Goal: Navigation & Orientation: Find specific page/section

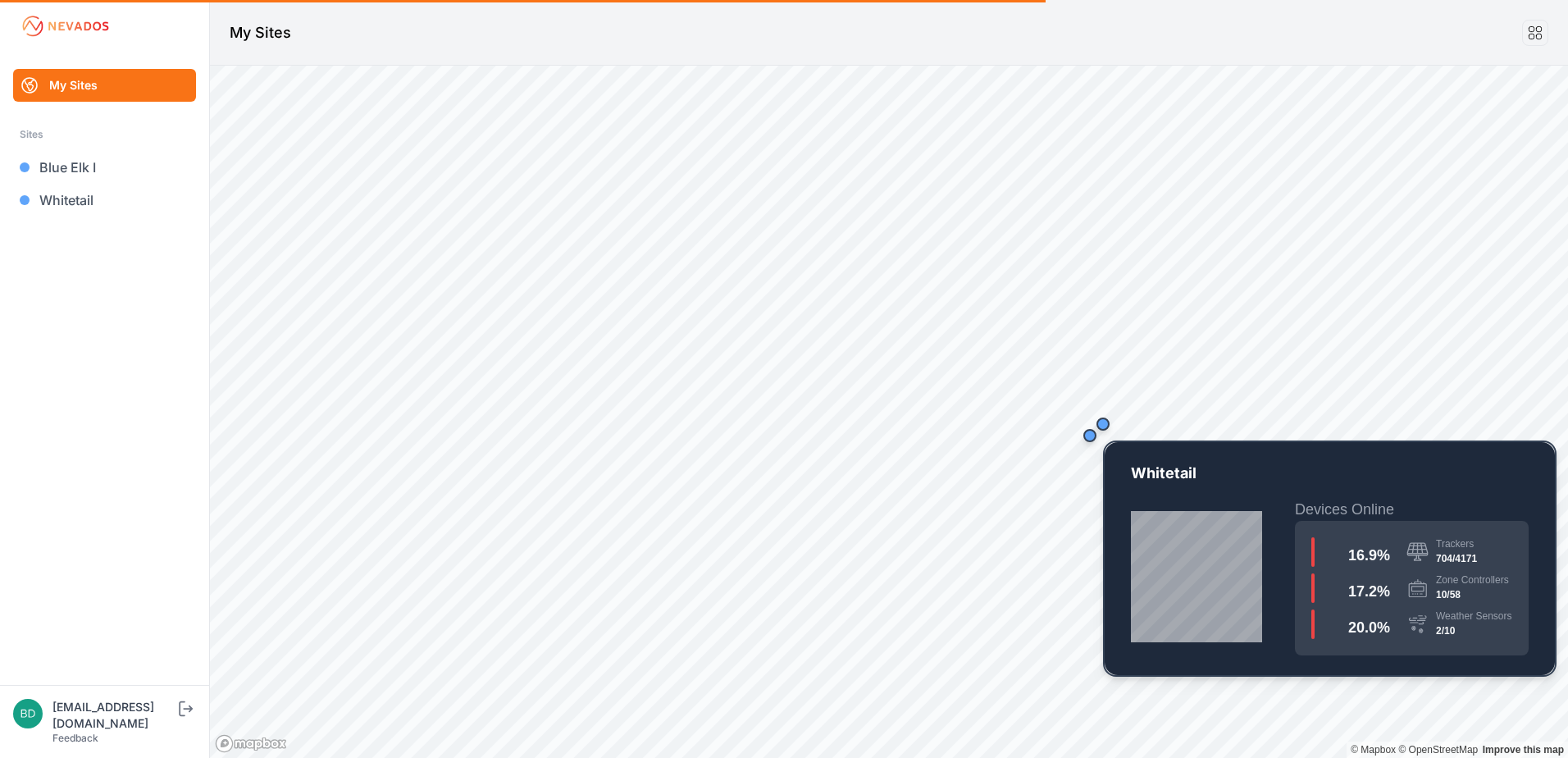
click at [1104, 434] on div "Map marker" at bounding box center [1103, 423] width 33 height 33
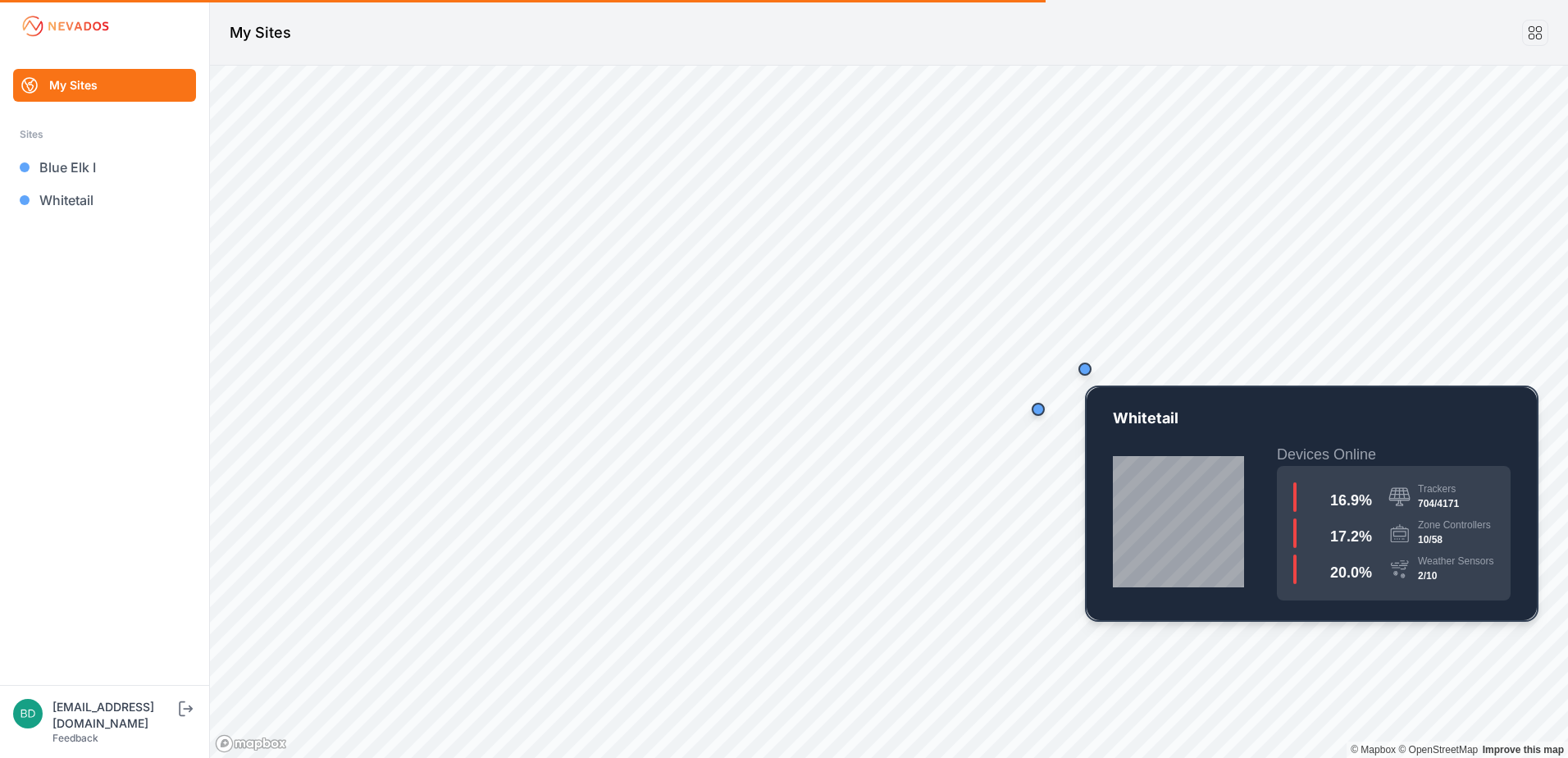
click at [1084, 375] on div "Map marker" at bounding box center [1084, 369] width 13 height 13
click at [1088, 381] on div "Map marker" at bounding box center [1085, 369] width 33 height 33
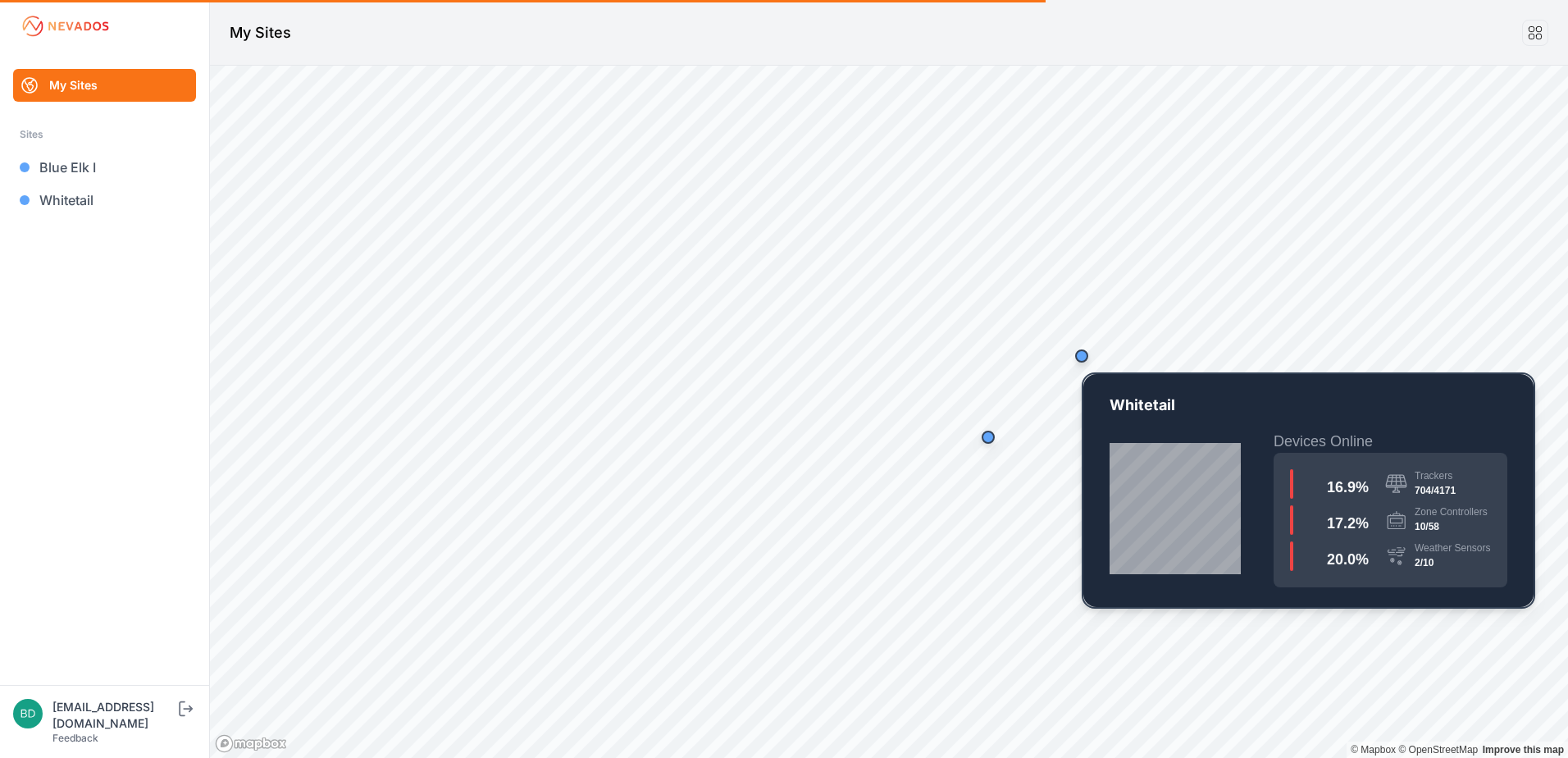
click at [1081, 361] on div "Map marker" at bounding box center [1081, 356] width 13 height 13
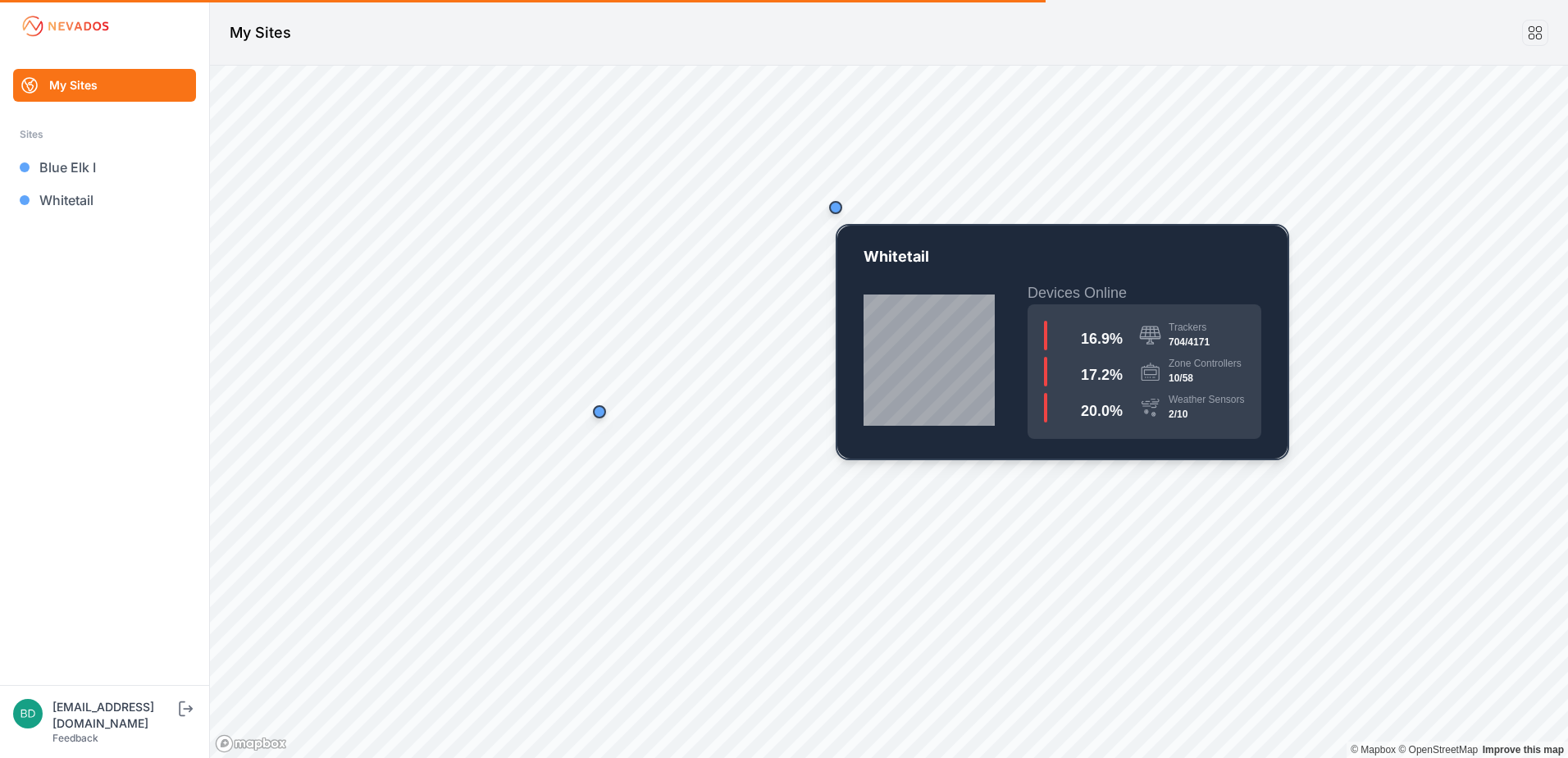
click at [838, 207] on div "Map marker" at bounding box center [835, 207] width 13 height 13
click at [829, 219] on div "Map marker" at bounding box center [835, 207] width 33 height 33
click at [845, 217] on div "Map marker" at bounding box center [835, 207] width 33 height 33
click at [837, 202] on div "Map marker" at bounding box center [835, 207] width 13 height 13
click at [837, 208] on div "Map marker" at bounding box center [835, 207] width 13 height 13
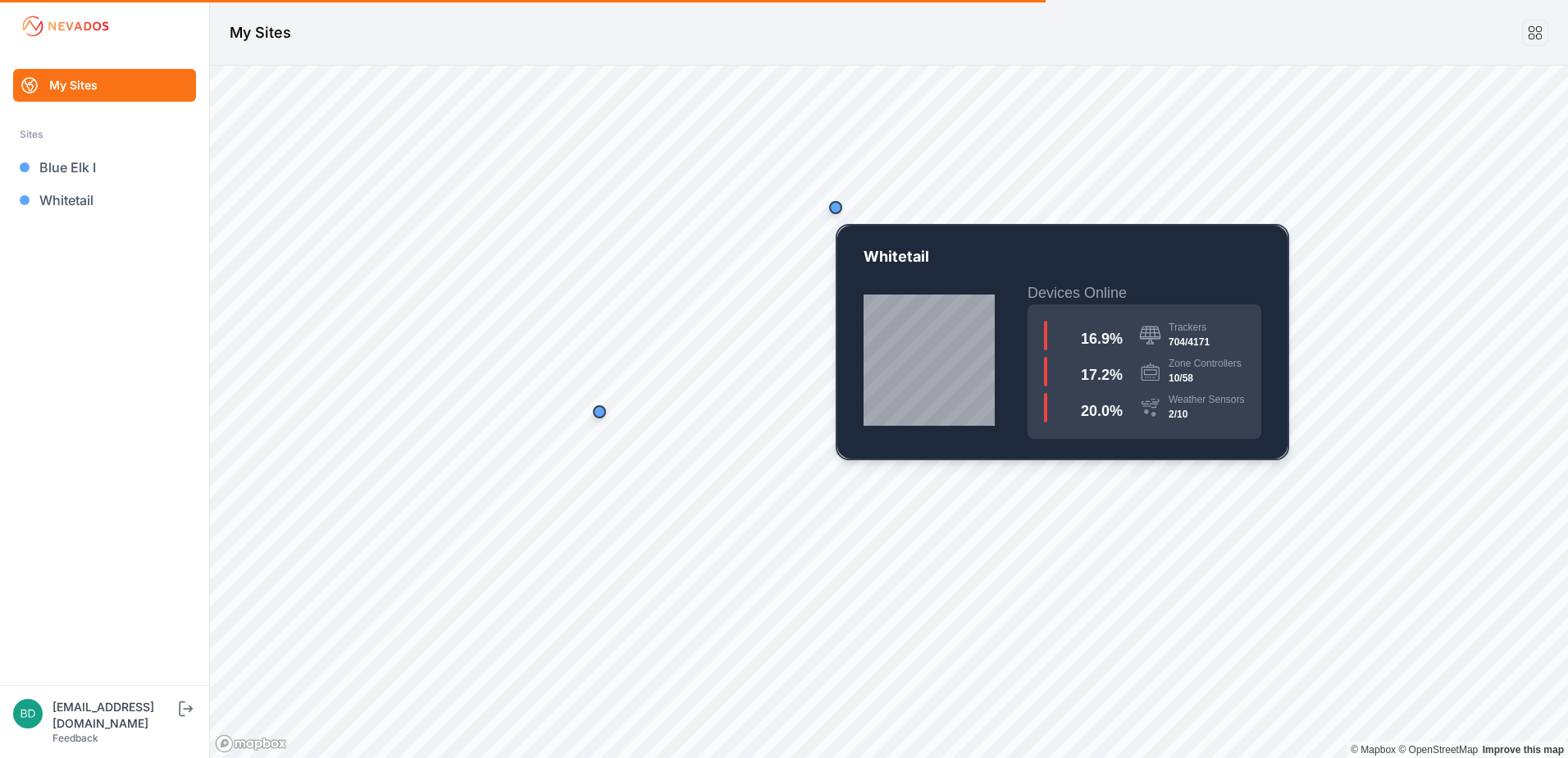
click at [837, 208] on div "Map marker" at bounding box center [835, 207] width 13 height 13
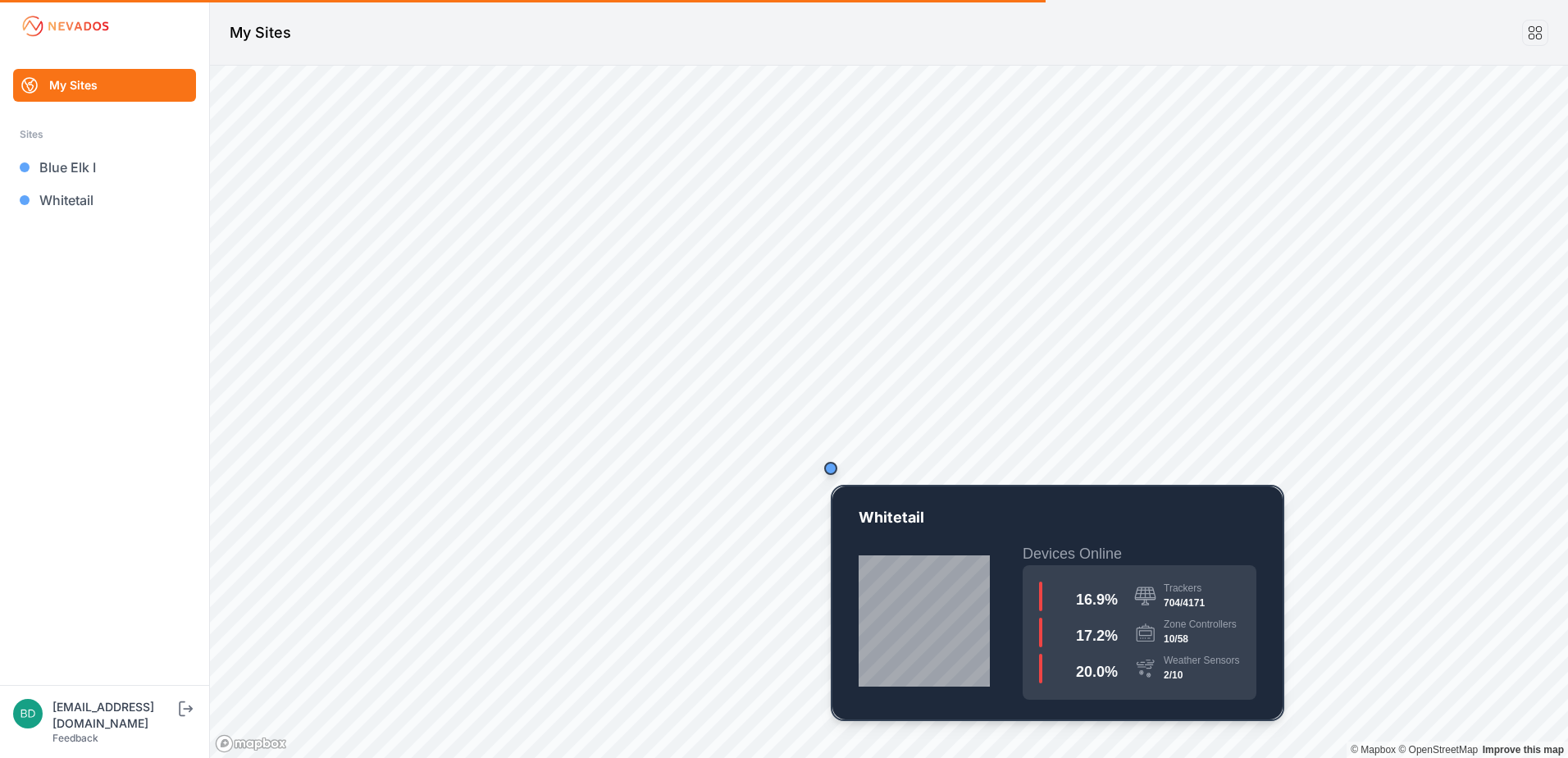
click at [830, 476] on div "Map marker" at bounding box center [830, 468] width 33 height 33
click at [831, 465] on div "Map marker" at bounding box center [830, 468] width 13 height 13
click at [834, 471] on div "Map marker" at bounding box center [830, 468] width 13 height 13
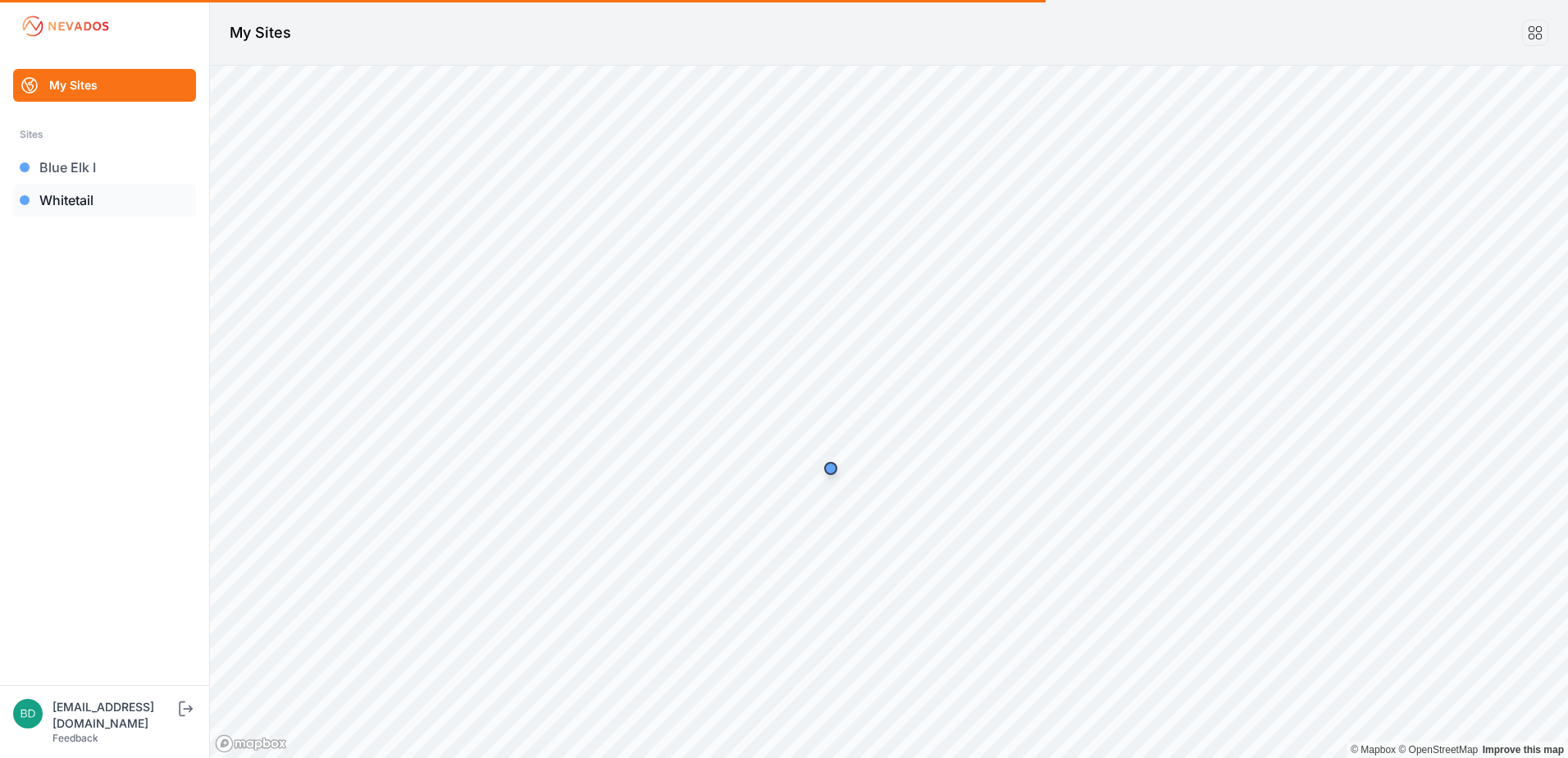
click at [85, 200] on link "Whitetail" at bounding box center [104, 200] width 183 height 33
click at [74, 200] on link "Whitetail" at bounding box center [104, 200] width 183 height 33
click at [101, 201] on link "Whitetail" at bounding box center [104, 200] width 183 height 33
click at [101, 200] on link "Whitetail" at bounding box center [104, 200] width 183 height 33
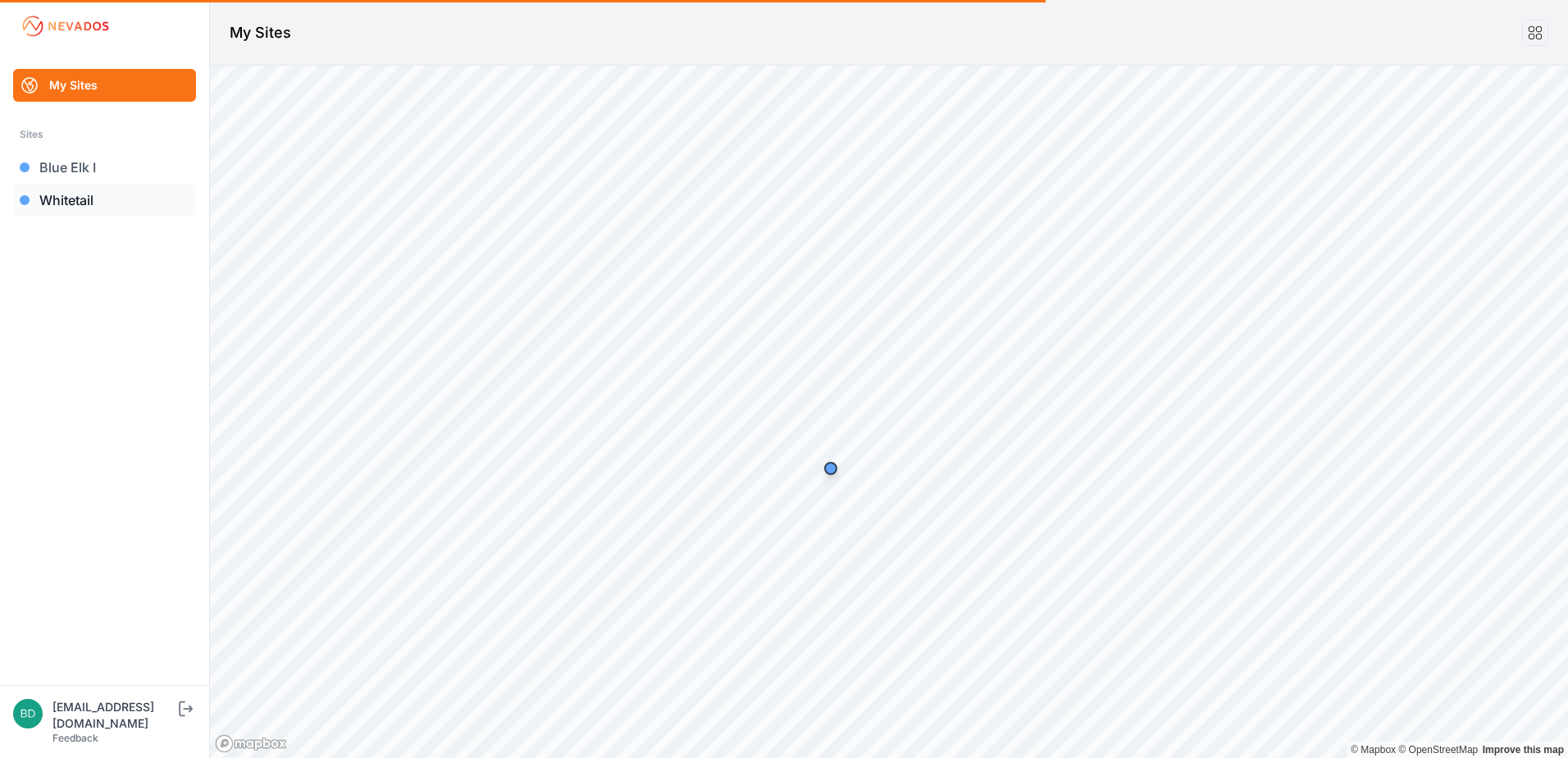
click at [101, 200] on link "Whitetail" at bounding box center [104, 200] width 183 height 33
click at [90, 82] on link "My Sites" at bounding box center [104, 85] width 183 height 33
click at [74, 196] on link "Whitetail" at bounding box center [104, 200] width 183 height 33
click at [1535, 34] on icon at bounding box center [1535, 33] width 18 height 18
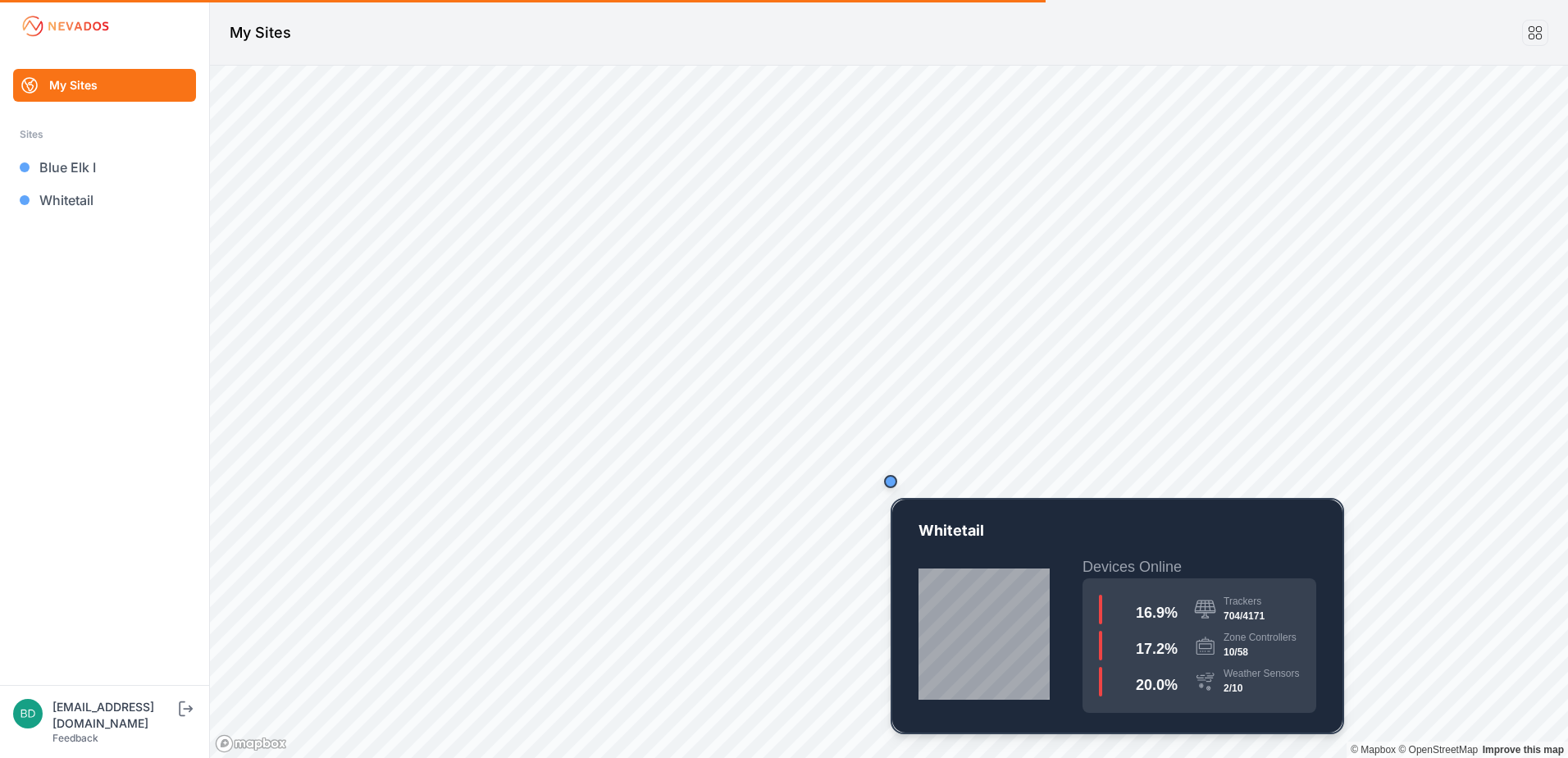
click at [889, 483] on div "Map marker" at bounding box center [890, 481] width 13 height 13
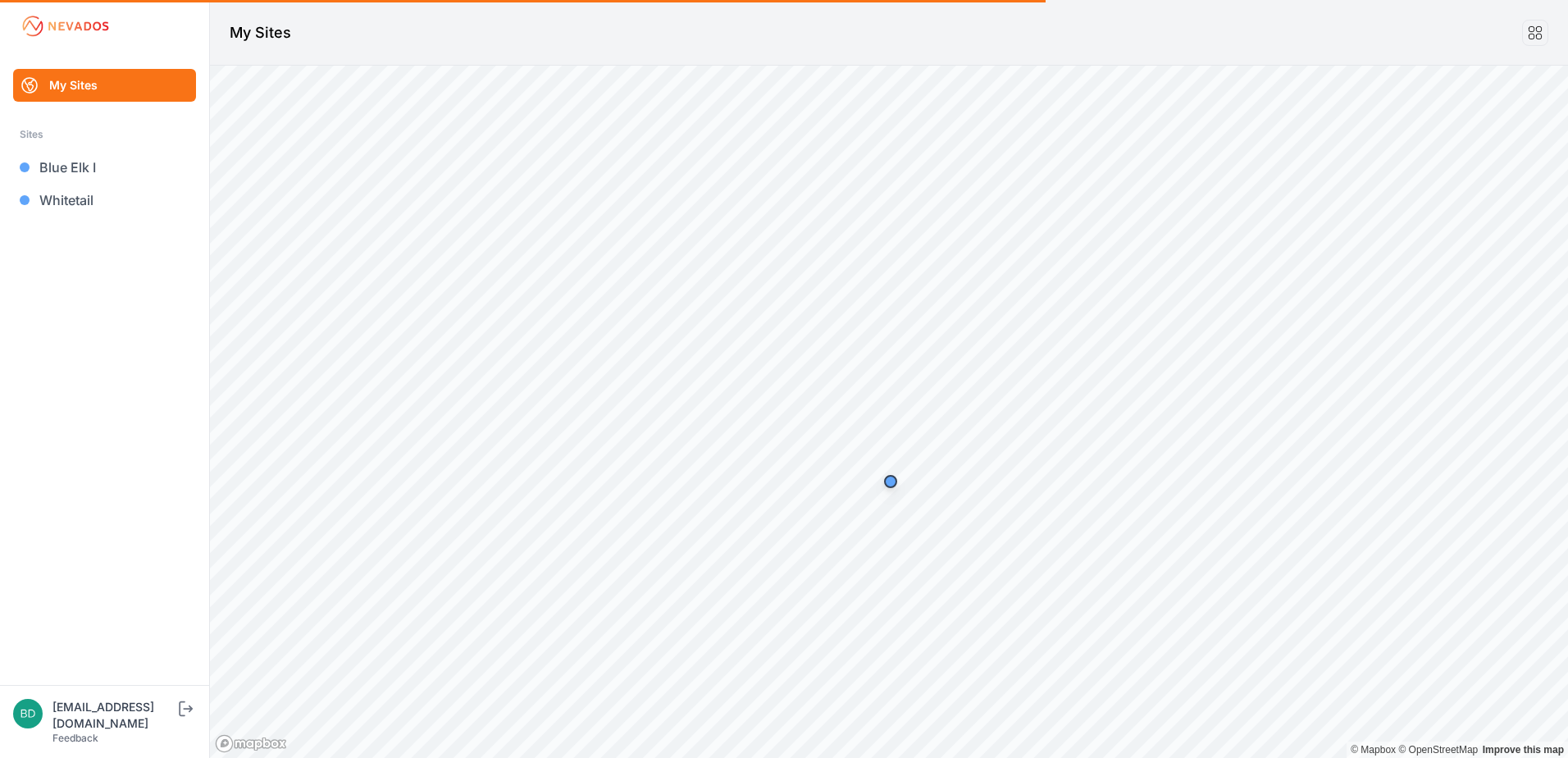
click at [161, 623] on ul "My Sites Sites Blue Elk I Whitetail" at bounding box center [105, 377] width 170 height 616
click at [161, 624] on ul "My Sites Sites Blue Elk I Whitetail" at bounding box center [105, 377] width 170 height 616
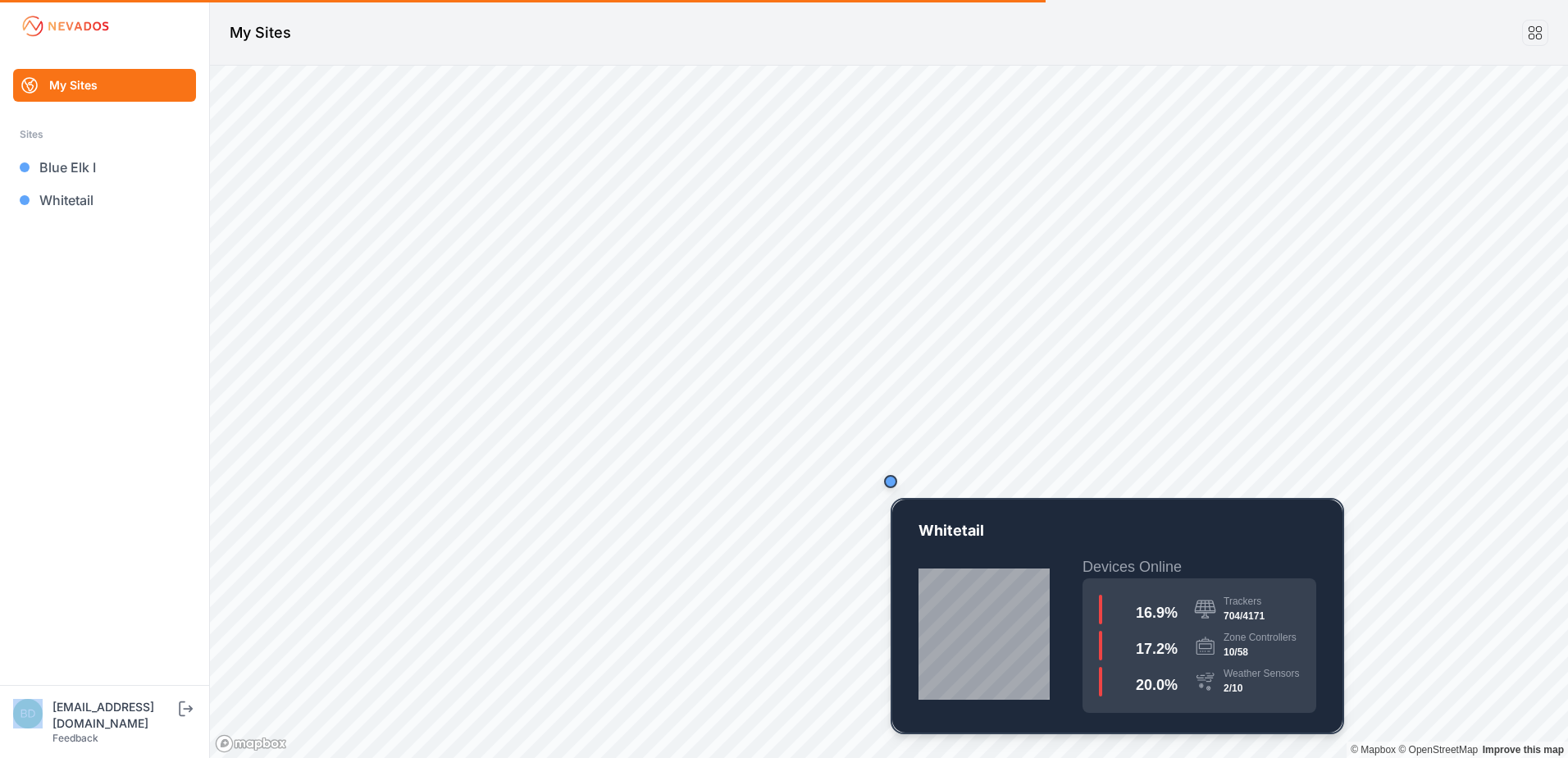
click at [893, 483] on div "Map marker" at bounding box center [890, 481] width 13 height 13
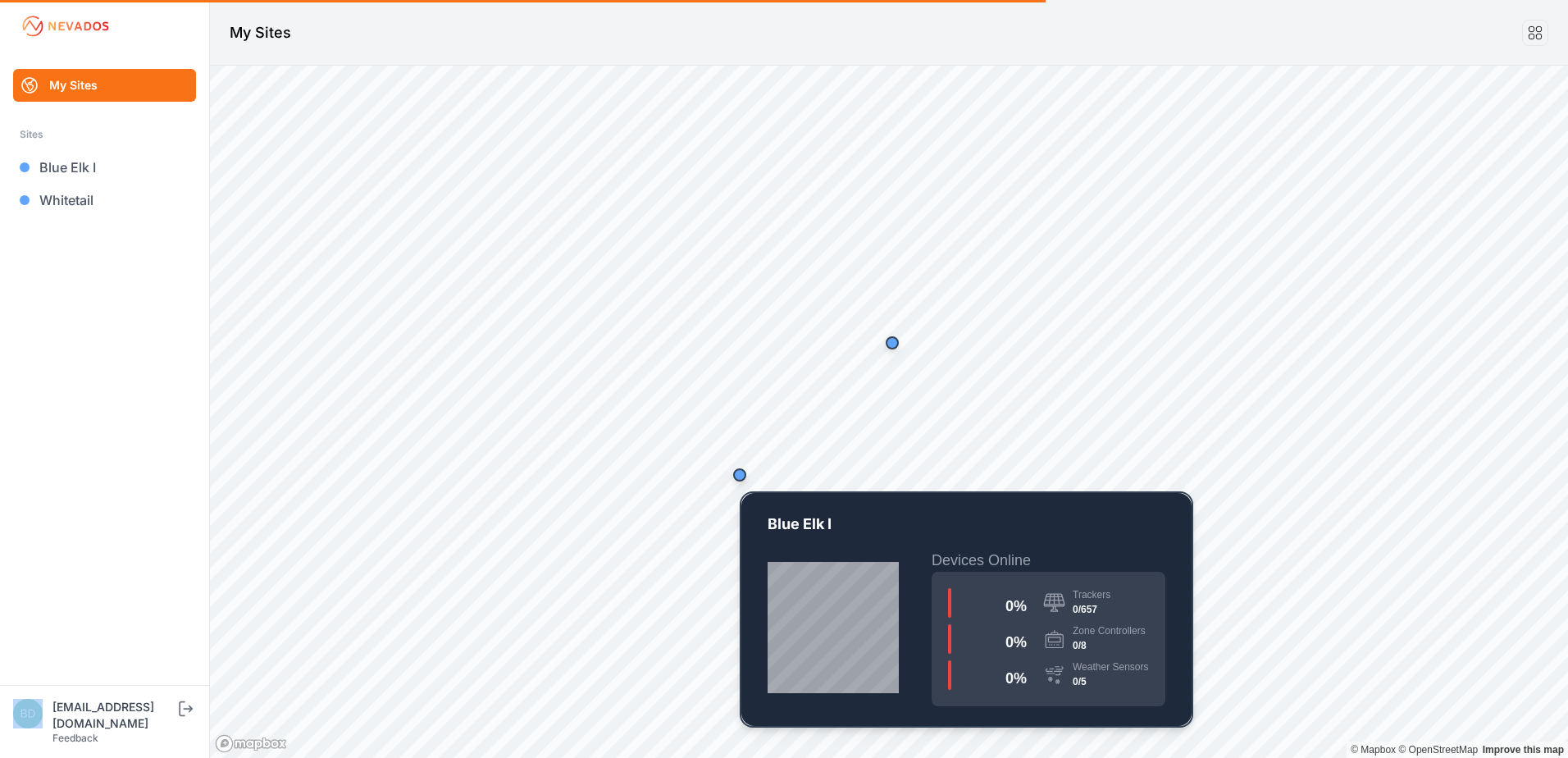
click at [742, 483] on div "Map marker" at bounding box center [740, 474] width 33 height 33
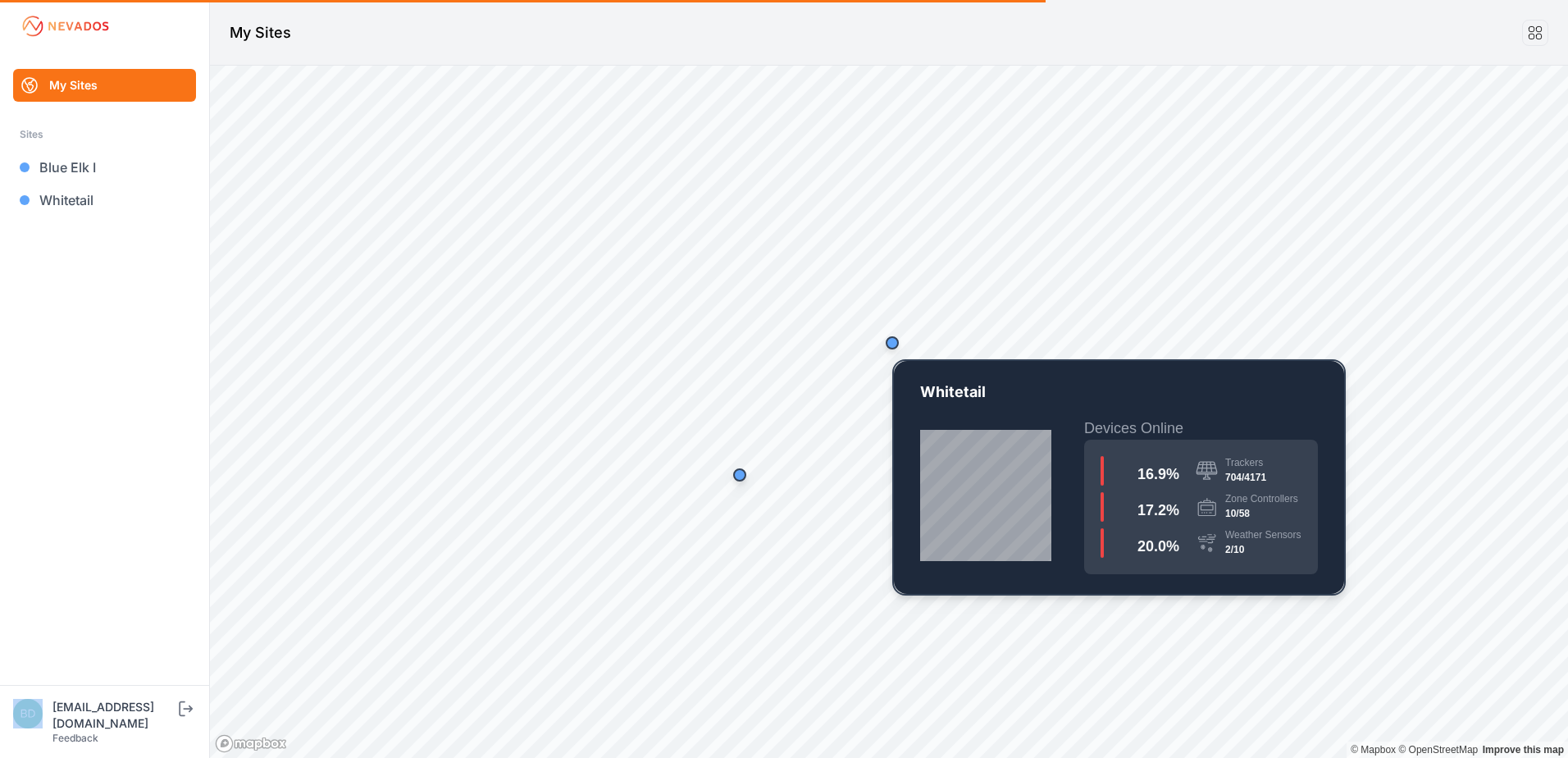
click at [894, 347] on div "Map marker" at bounding box center [891, 343] width 13 height 13
click at [892, 347] on div "Map marker" at bounding box center [891, 343] width 13 height 13
click at [892, 343] on div "Map marker" at bounding box center [891, 343] width 13 height 13
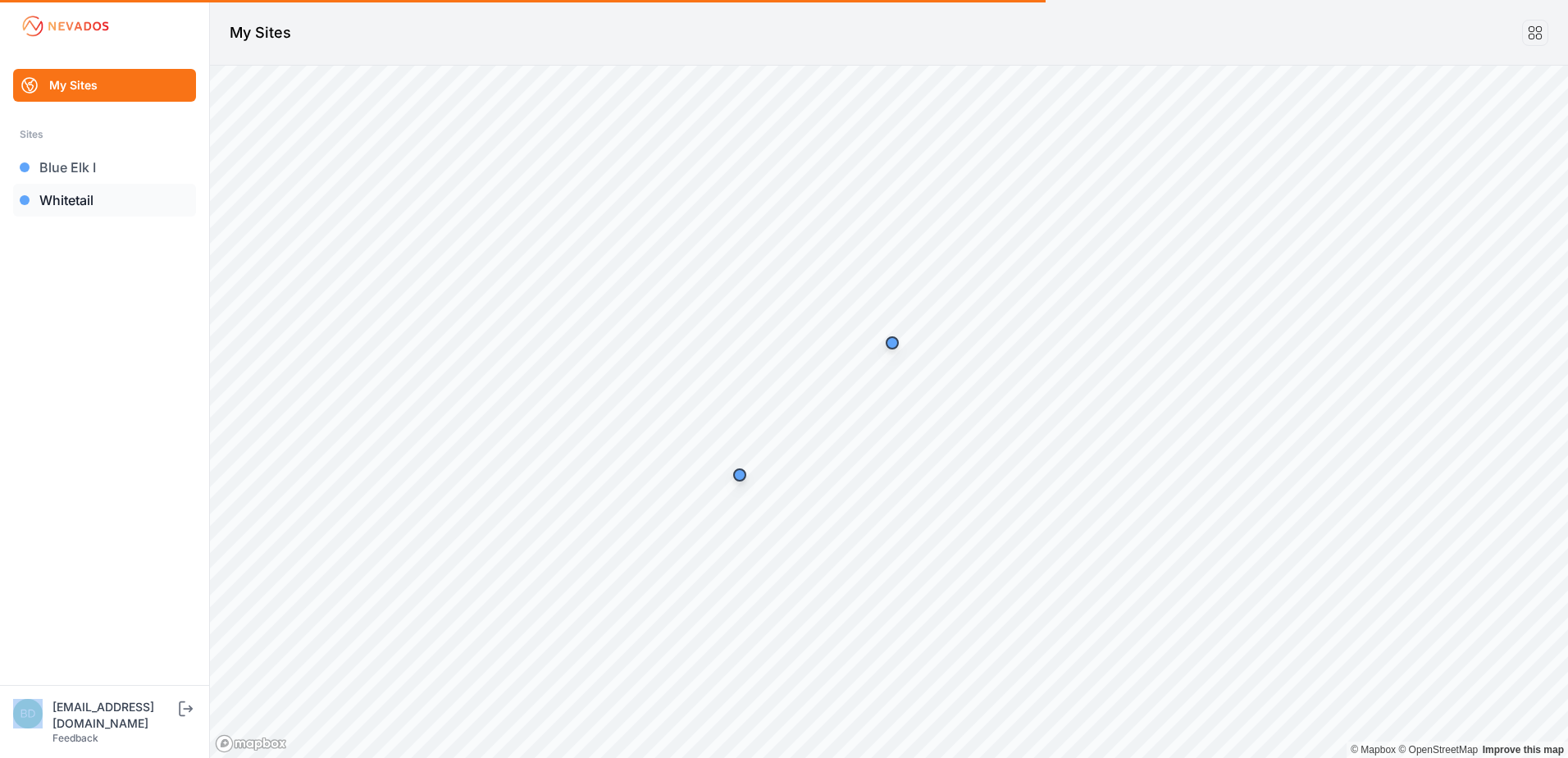
click at [57, 200] on link "Whitetail" at bounding box center [104, 200] width 183 height 33
click at [57, 202] on link "Whitetail" at bounding box center [104, 200] width 183 height 33
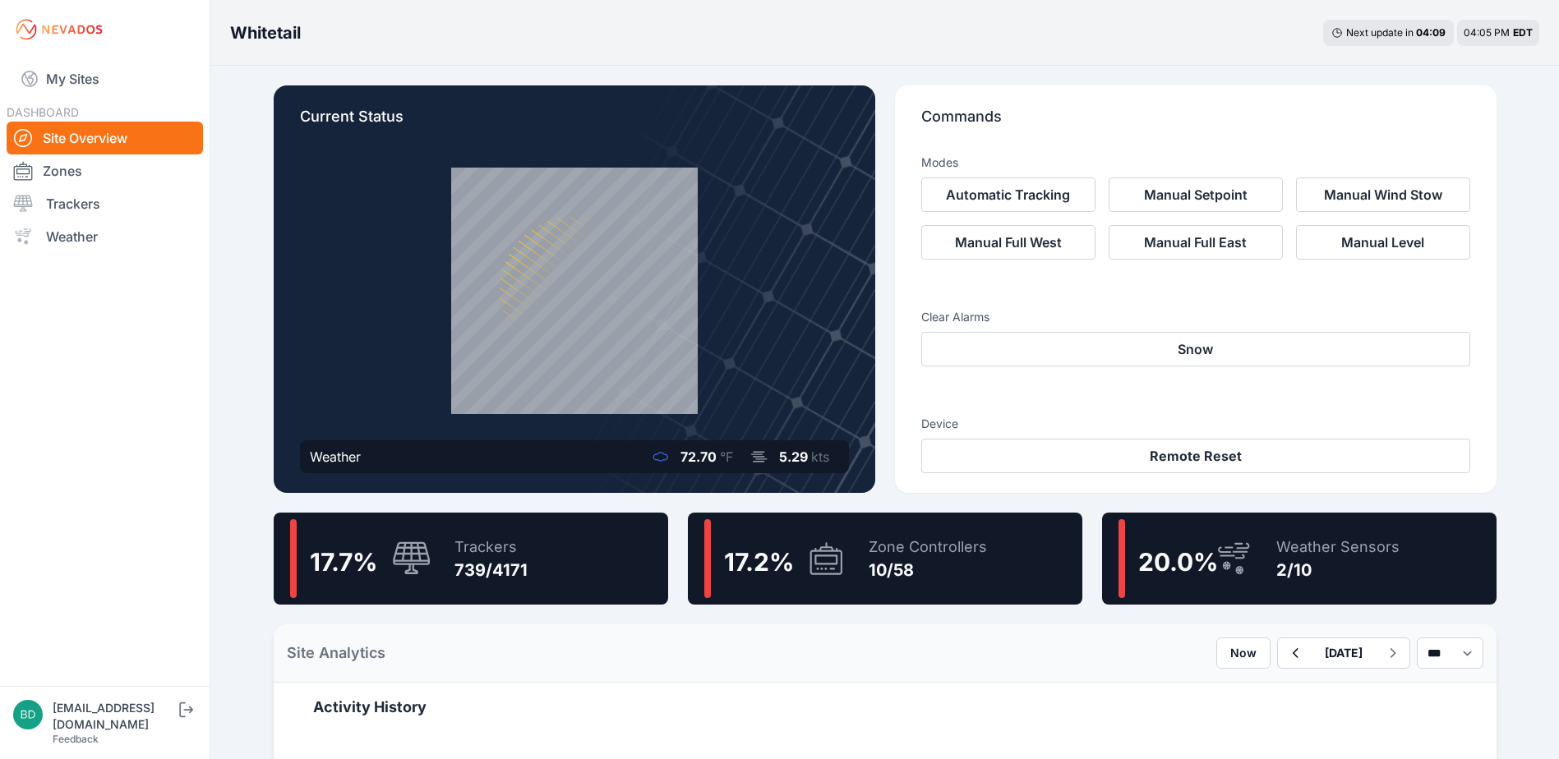
click at [900, 550] on div "Zone Controllers" at bounding box center [927, 547] width 118 height 23
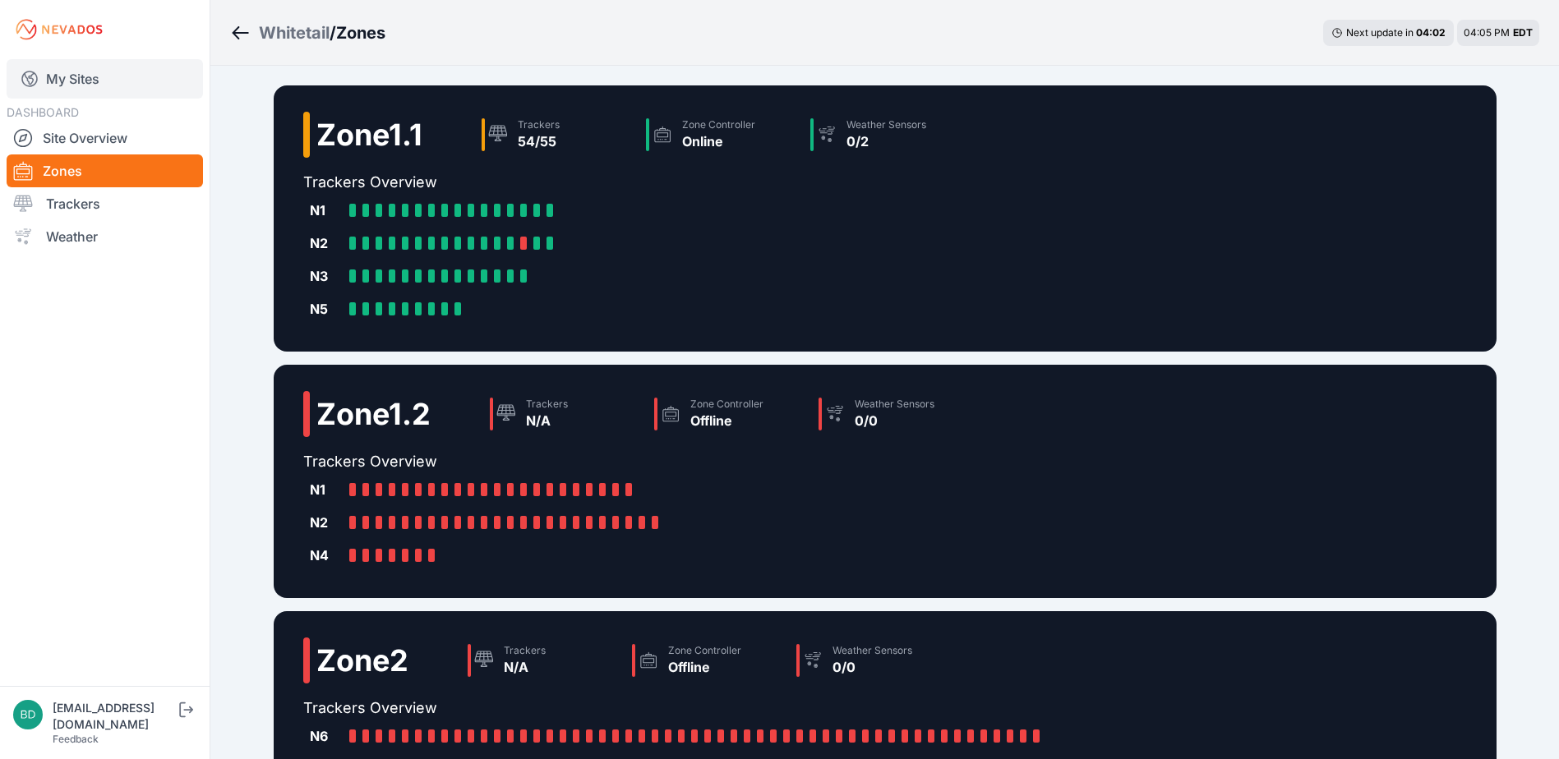
click at [117, 81] on link "My Sites" at bounding box center [105, 78] width 196 height 39
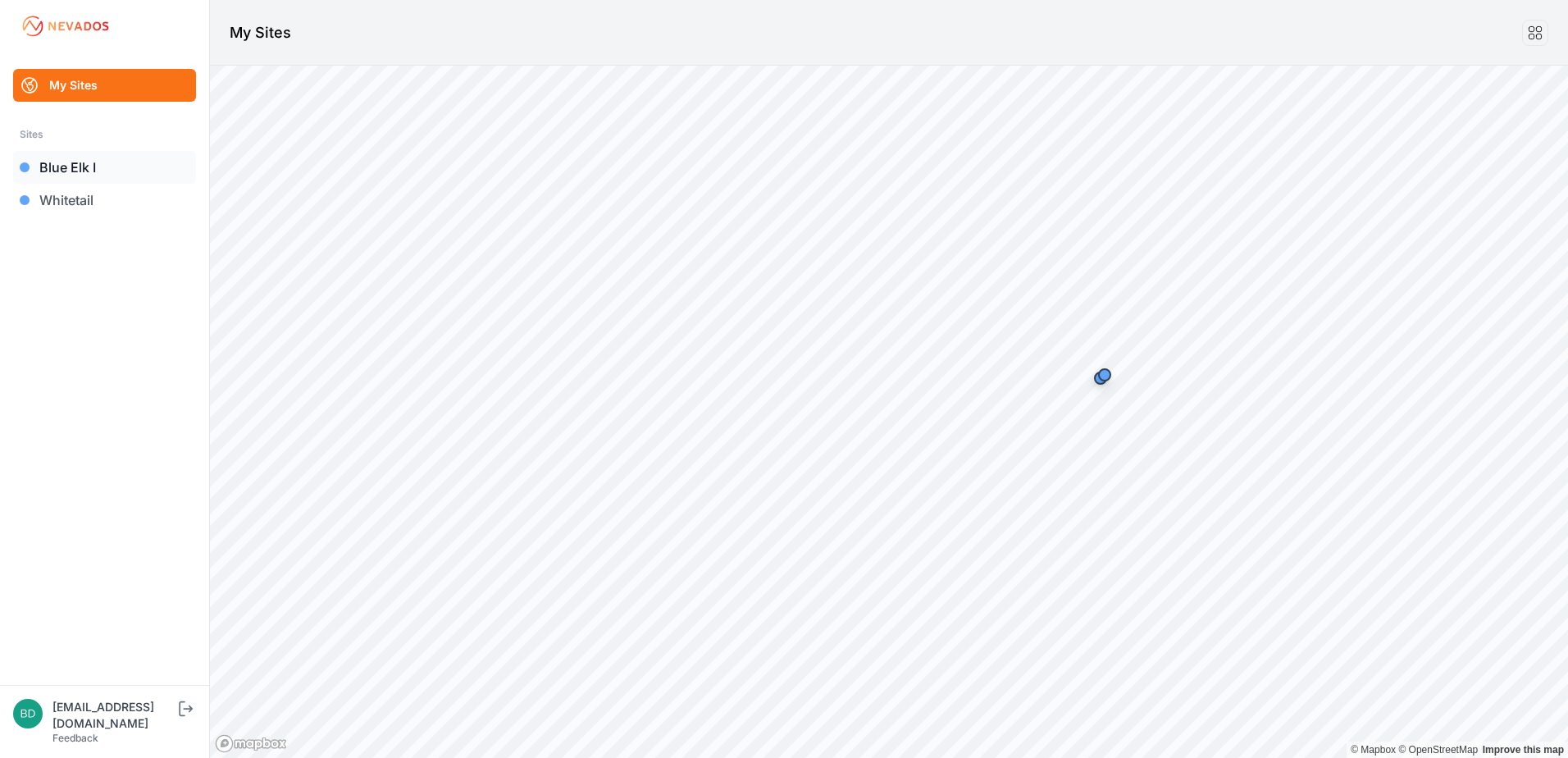
click at [106, 175] on link "Blue Elk I" at bounding box center [104, 167] width 183 height 33
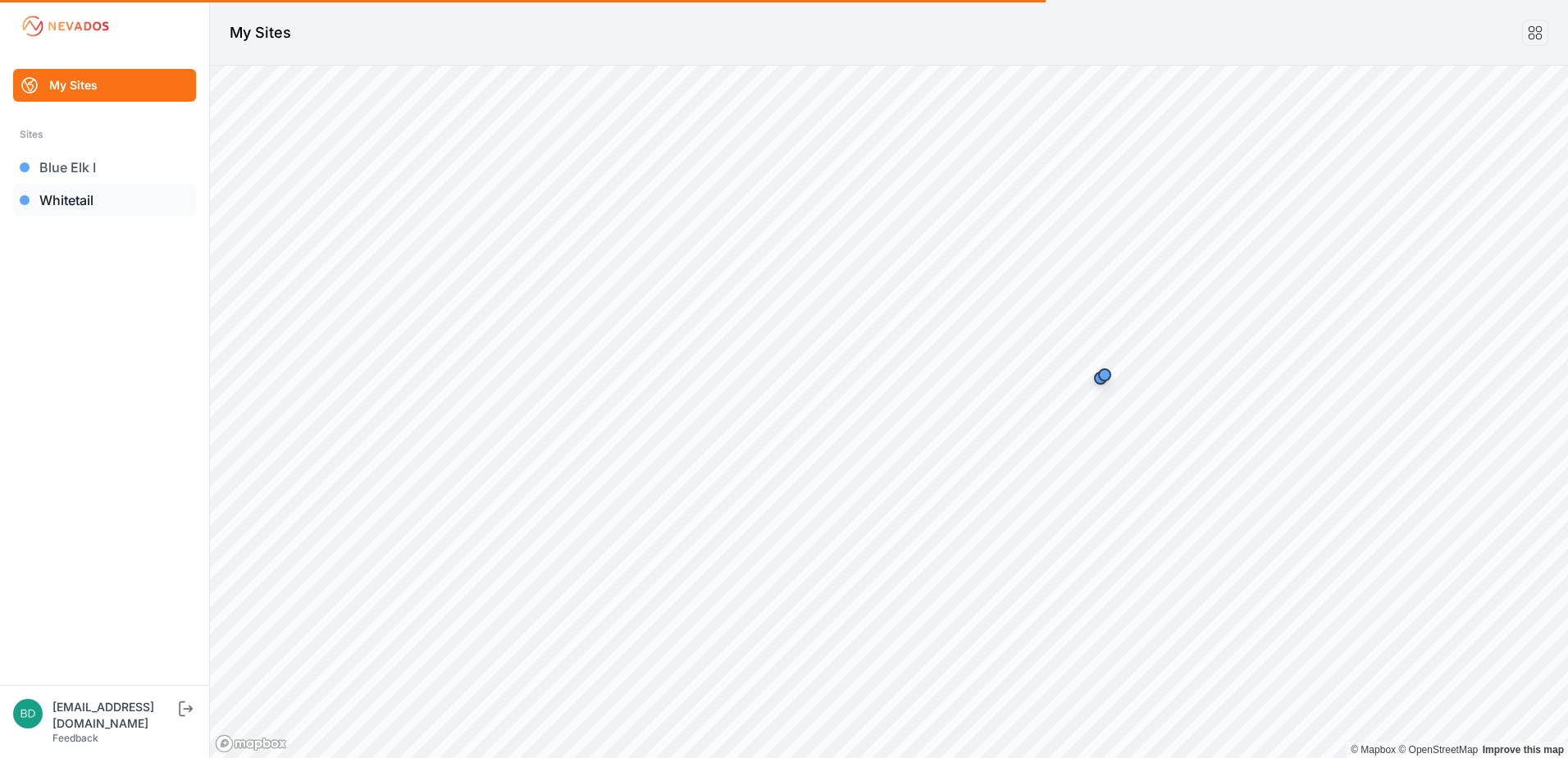
click at [100, 199] on link "Whitetail" at bounding box center [104, 200] width 183 height 33
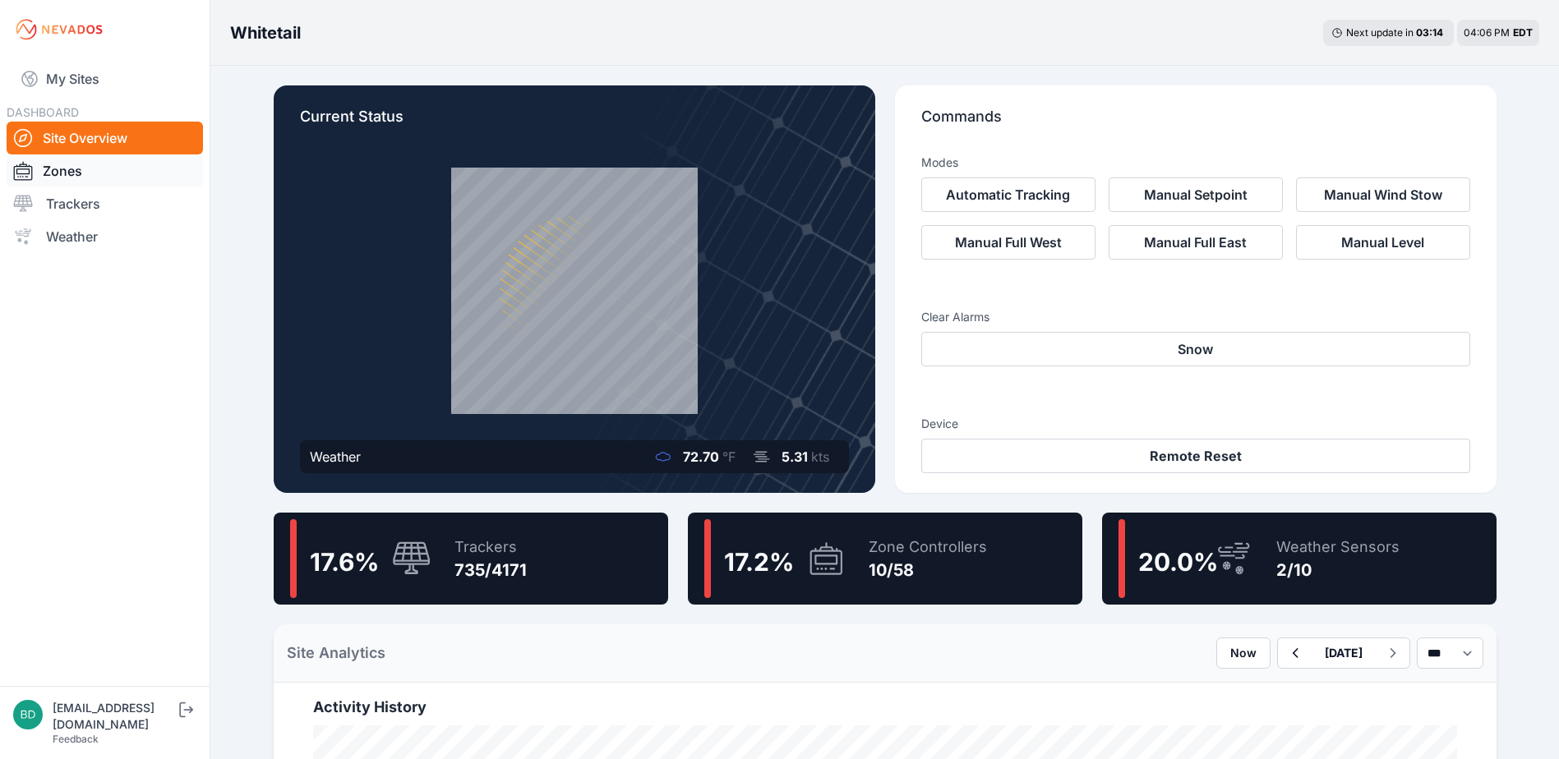
click at [126, 184] on link "Zones" at bounding box center [105, 170] width 196 height 33
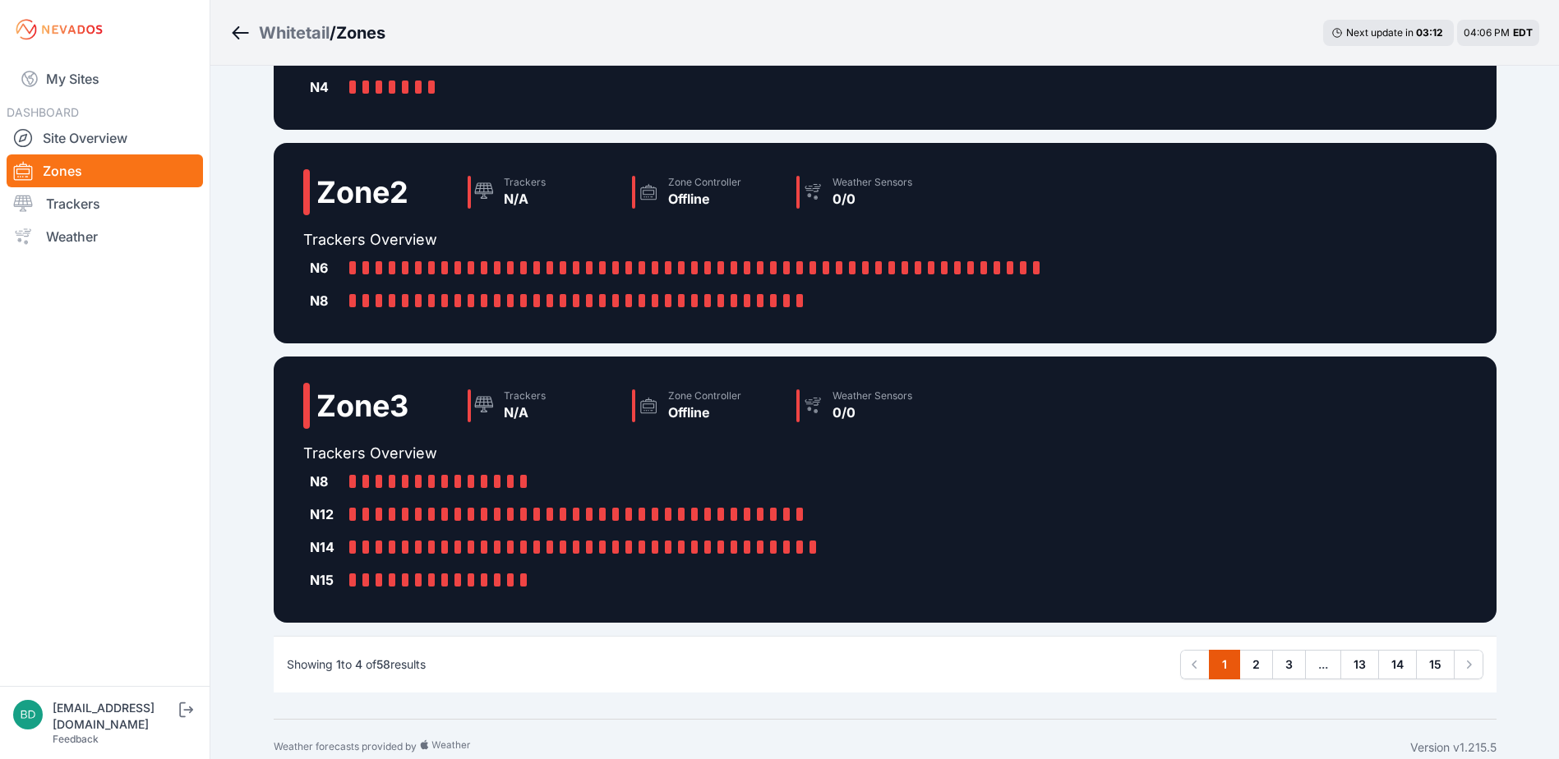
scroll to position [485, 0]
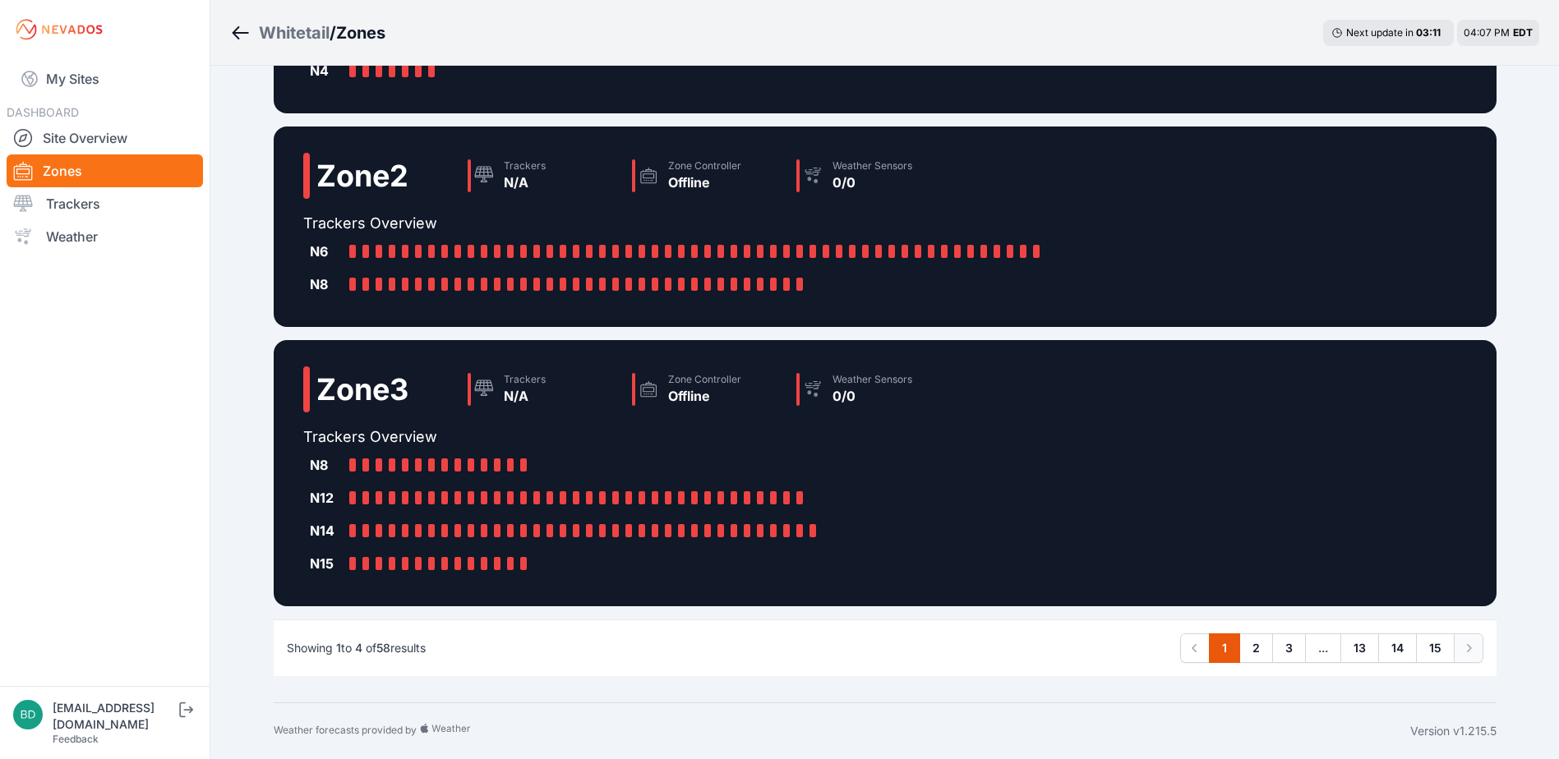
click at [1466, 650] on icon "Pagination" at bounding box center [1468, 648] width 16 height 16
click at [1467, 650] on icon "Pagination" at bounding box center [1468, 648] width 16 height 16
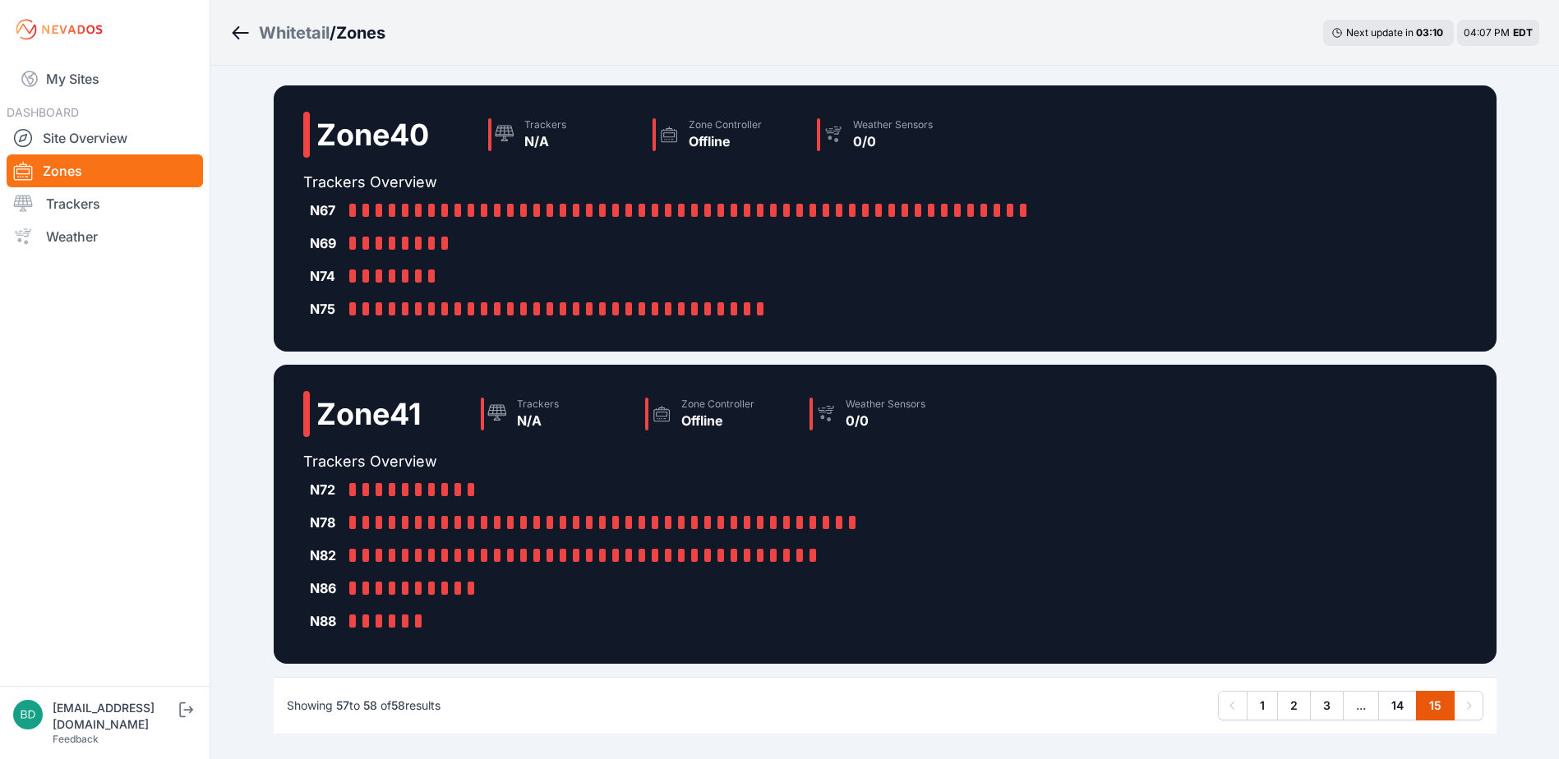
click at [1463, 710] on icon "Pagination" at bounding box center [1468, 706] width 16 height 16
click at [1397, 715] on link "14" at bounding box center [1397, 706] width 39 height 30
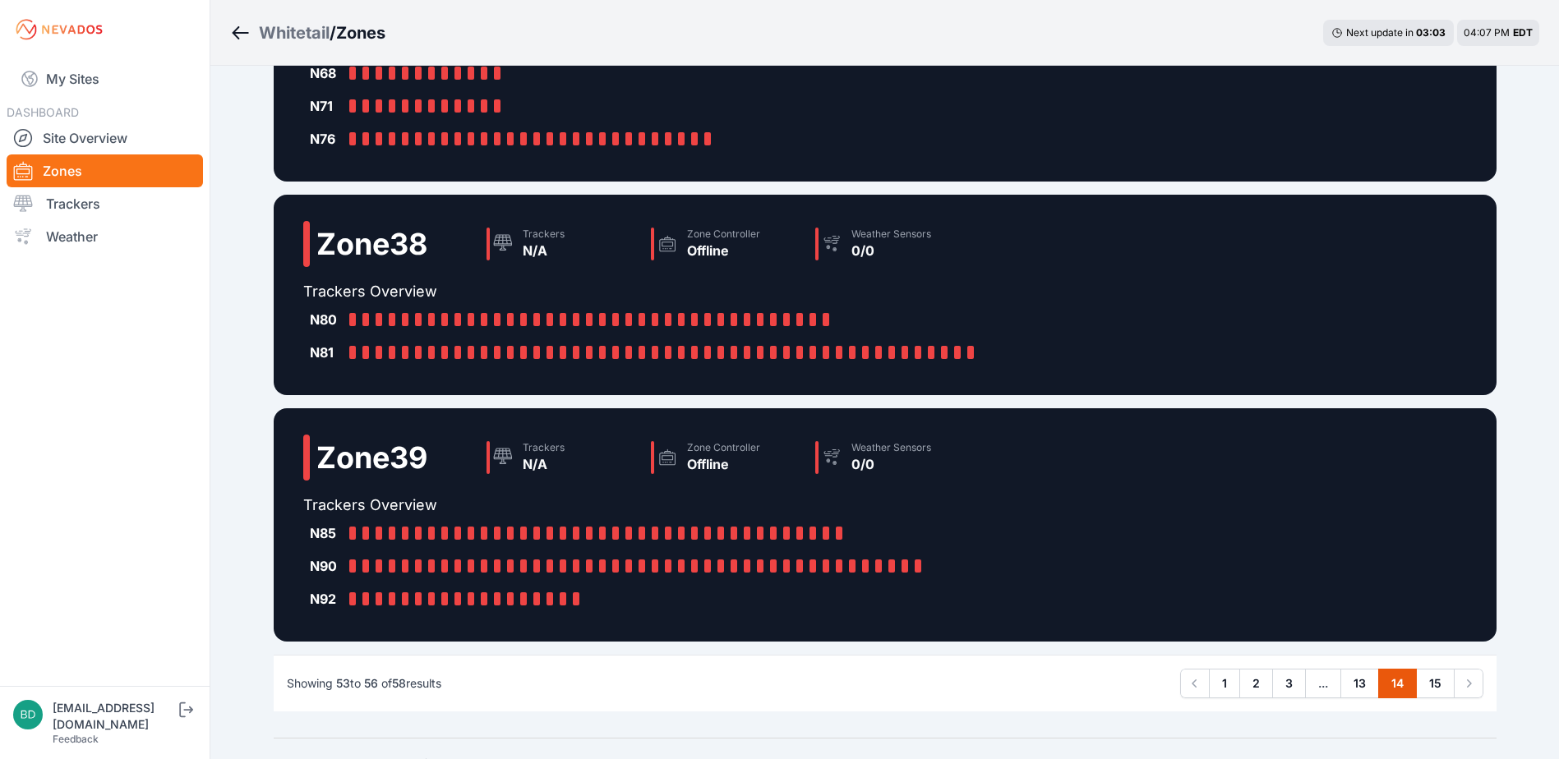
scroll to position [419, 0]
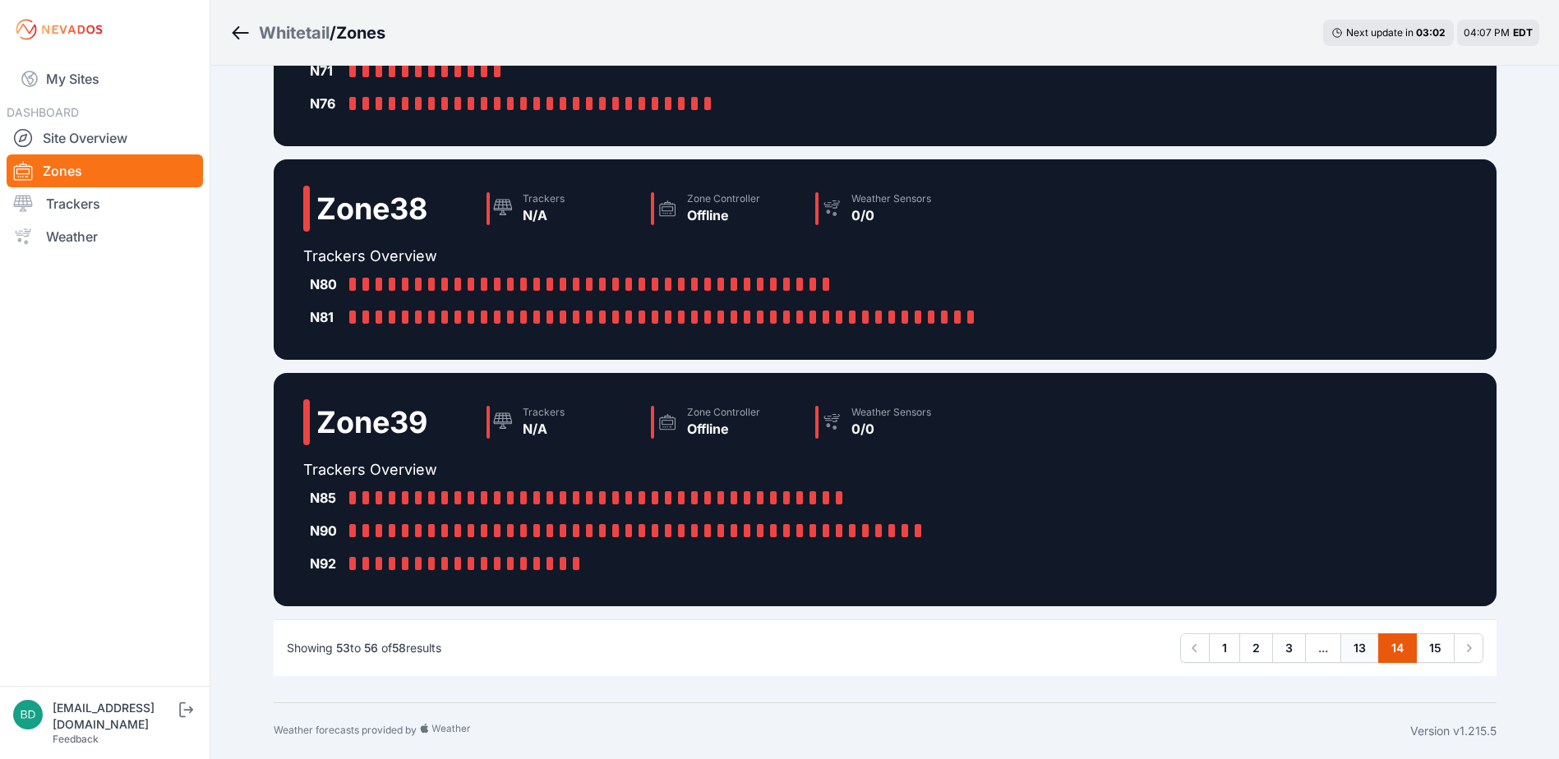
click at [1361, 660] on link "13" at bounding box center [1359, 648] width 39 height 30
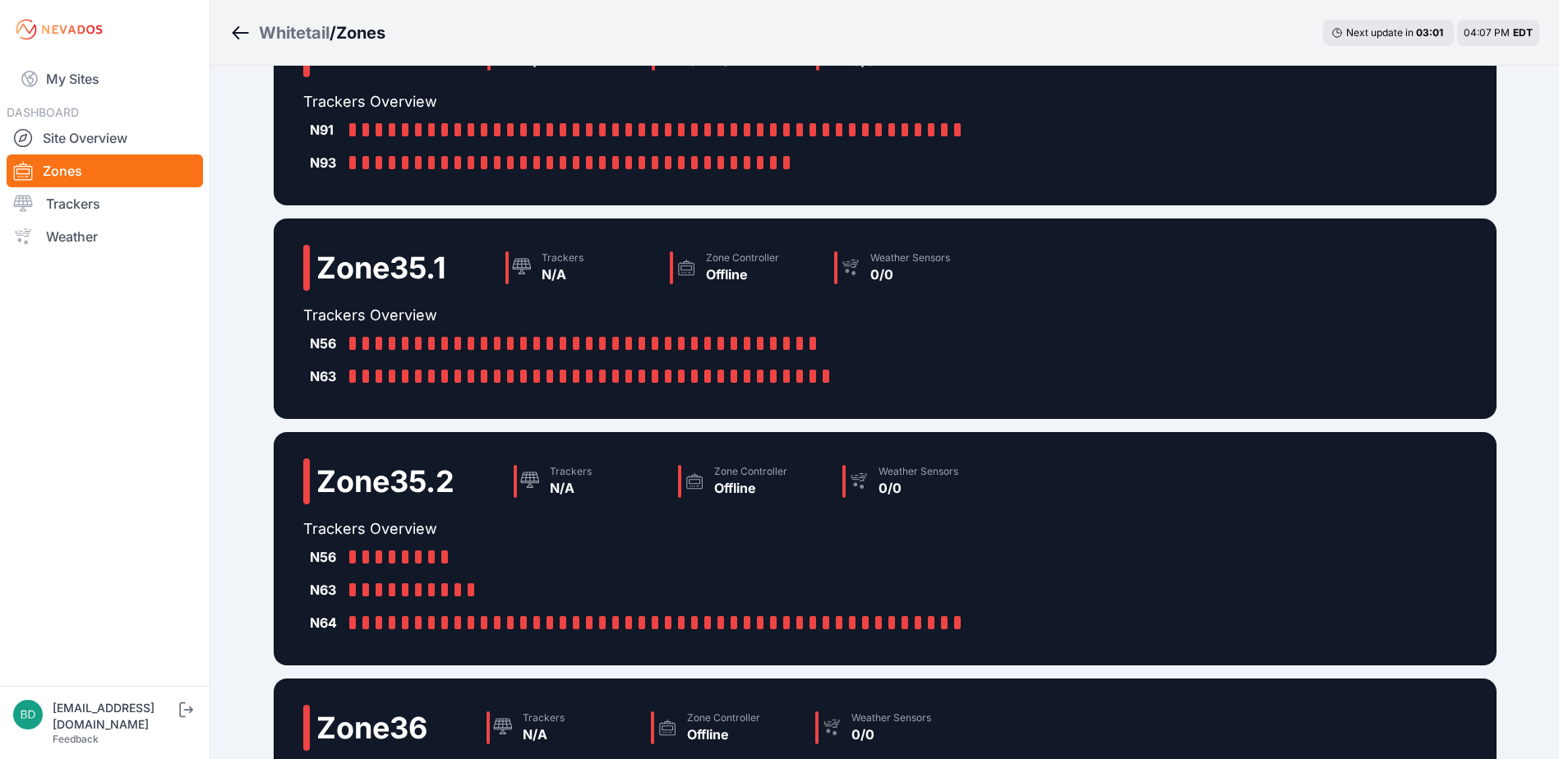
scroll to position [353, 0]
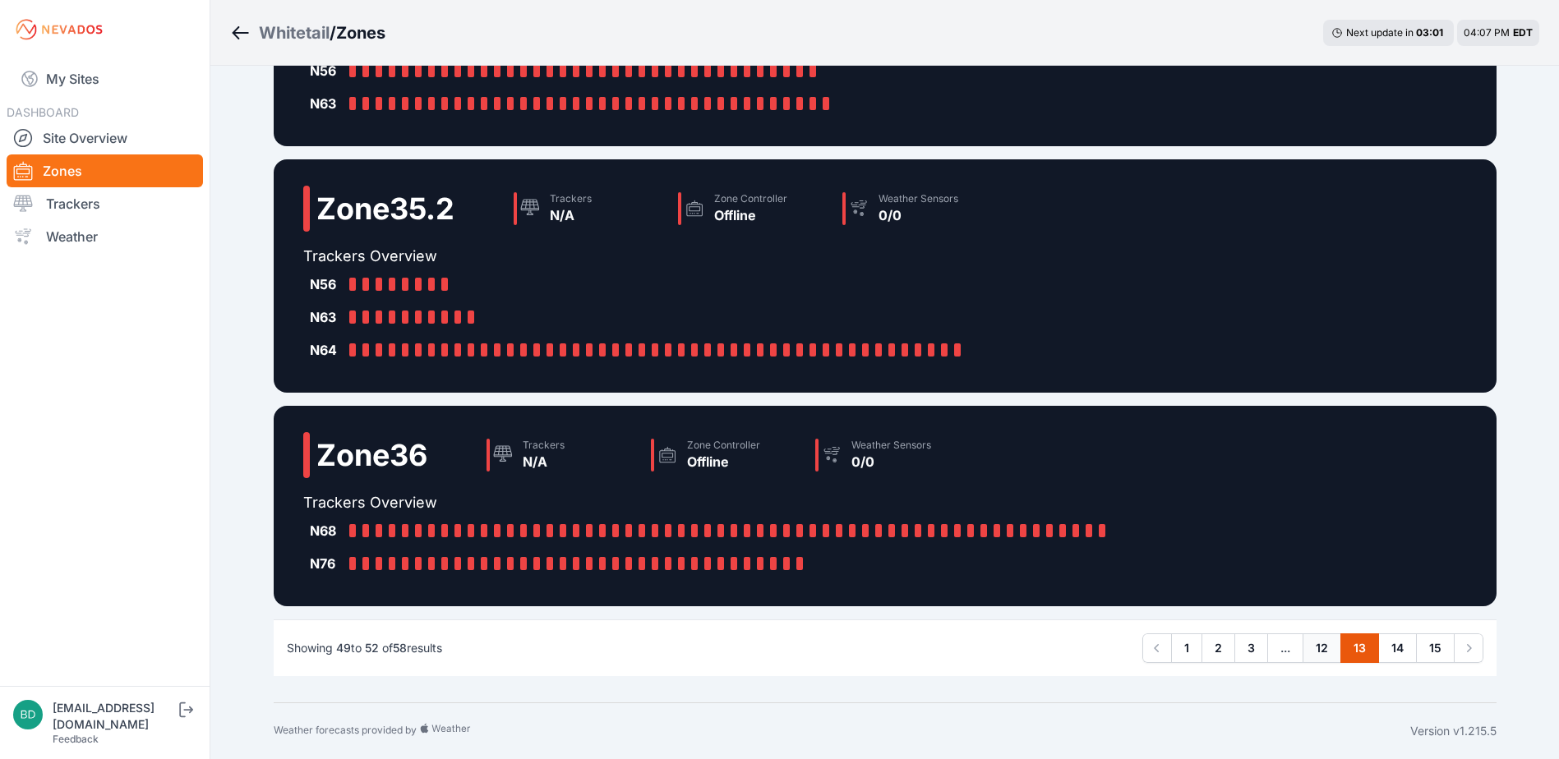
click at [1318, 650] on link "12" at bounding box center [1321, 648] width 39 height 30
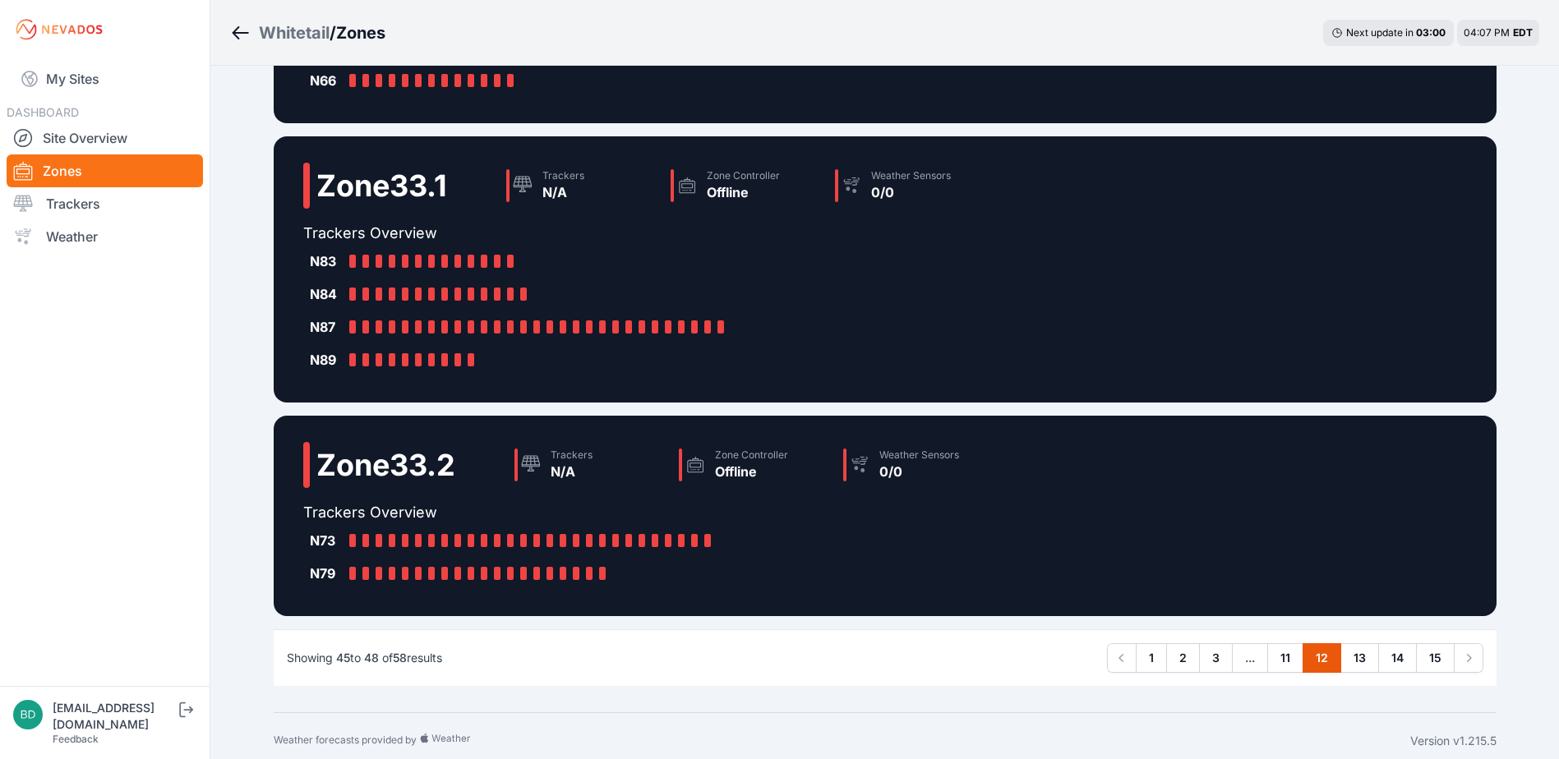
scroll to position [386, 0]
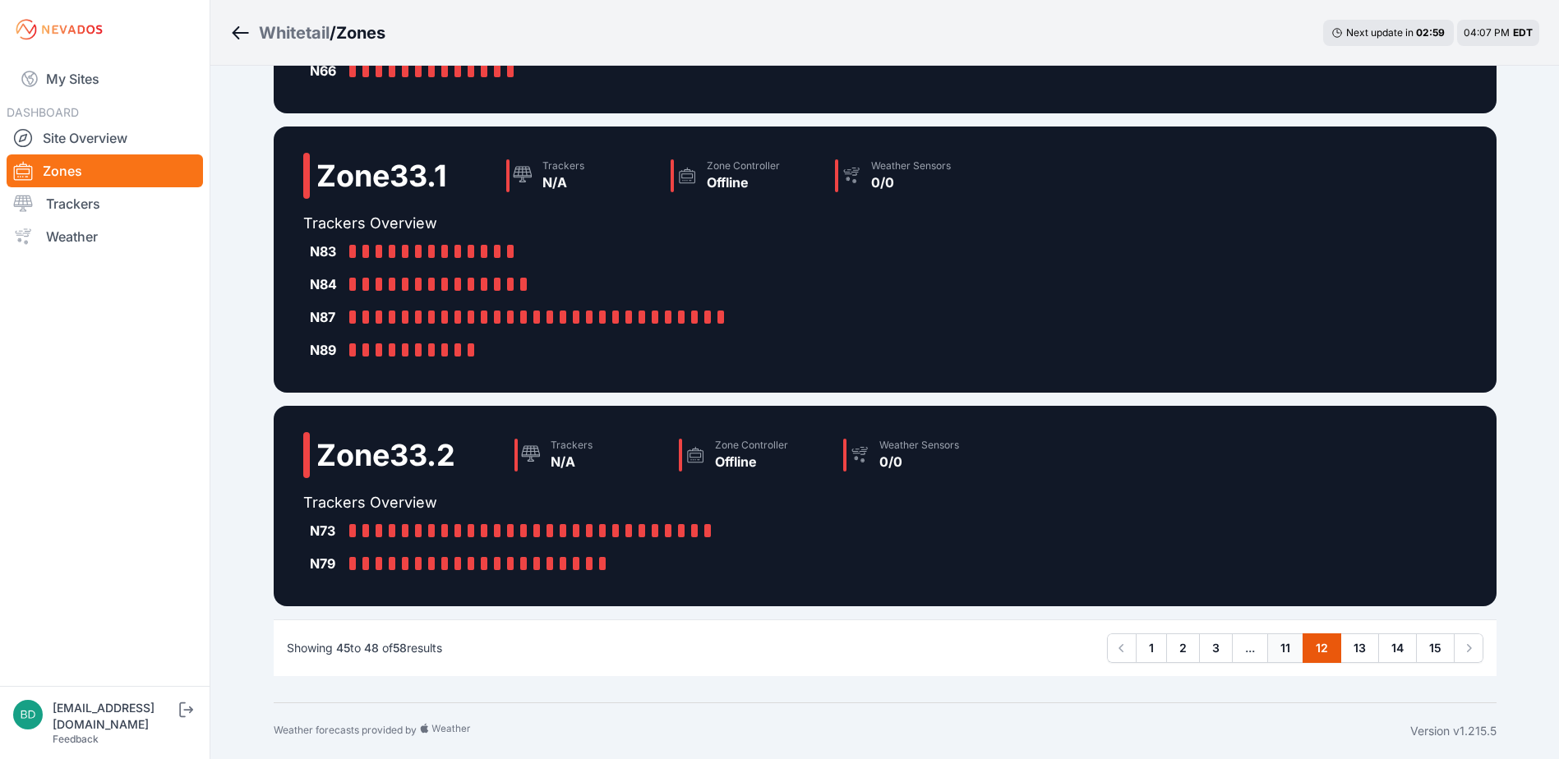
click at [1295, 647] on link "11" at bounding box center [1285, 648] width 36 height 30
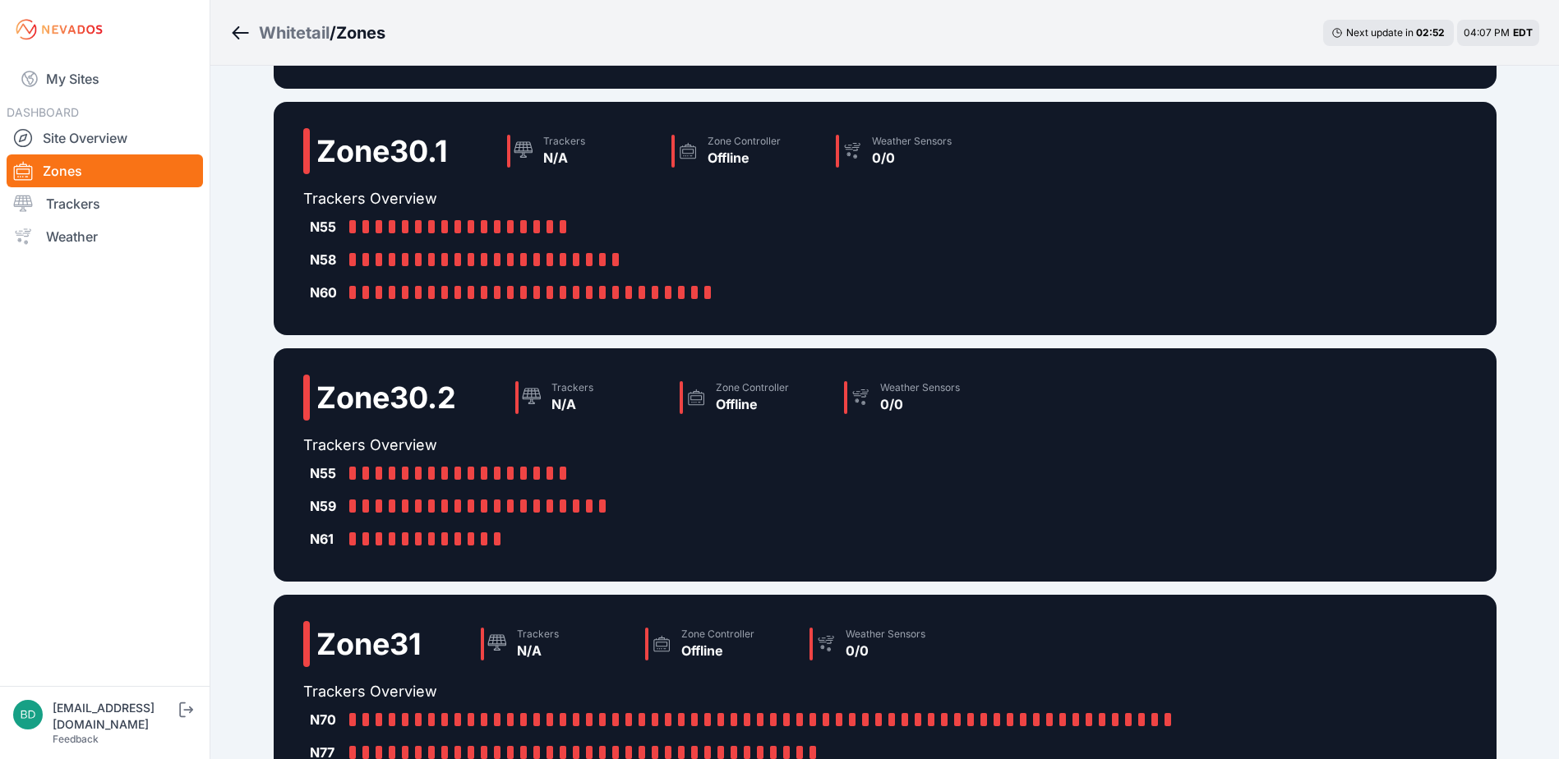
scroll to position [485, 0]
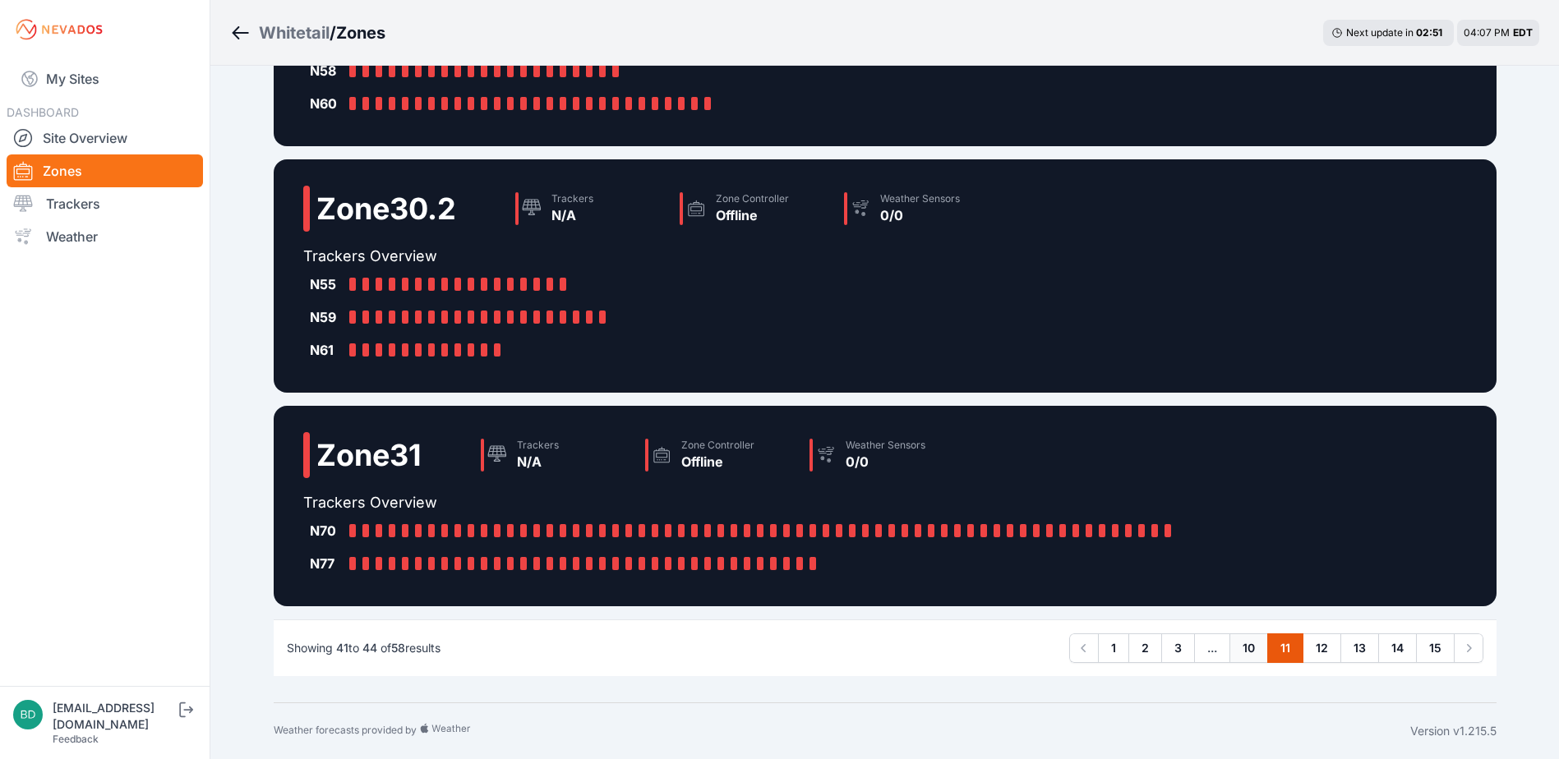
click at [1249, 643] on link "10" at bounding box center [1248, 648] width 39 height 30
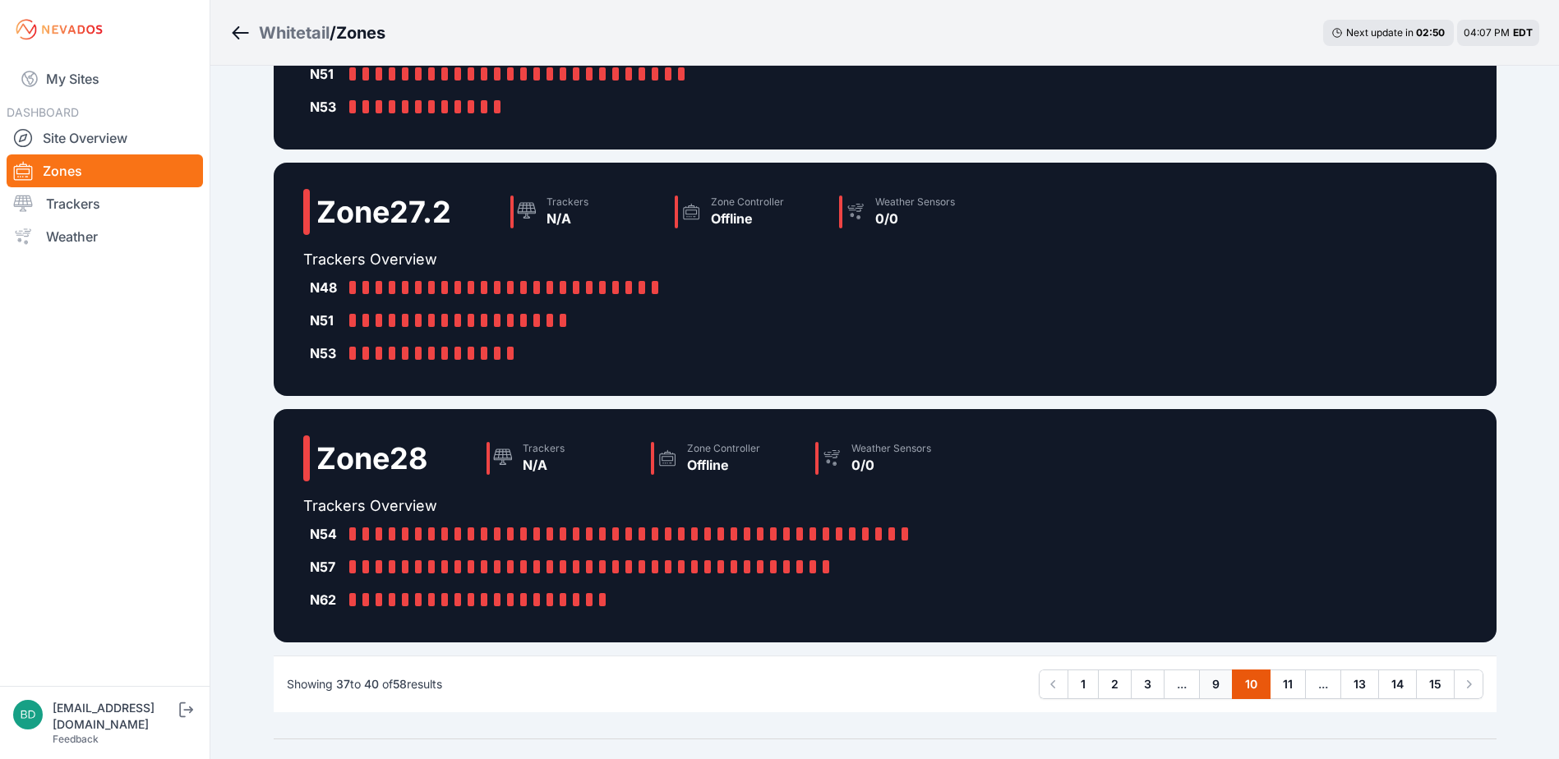
scroll to position [452, 0]
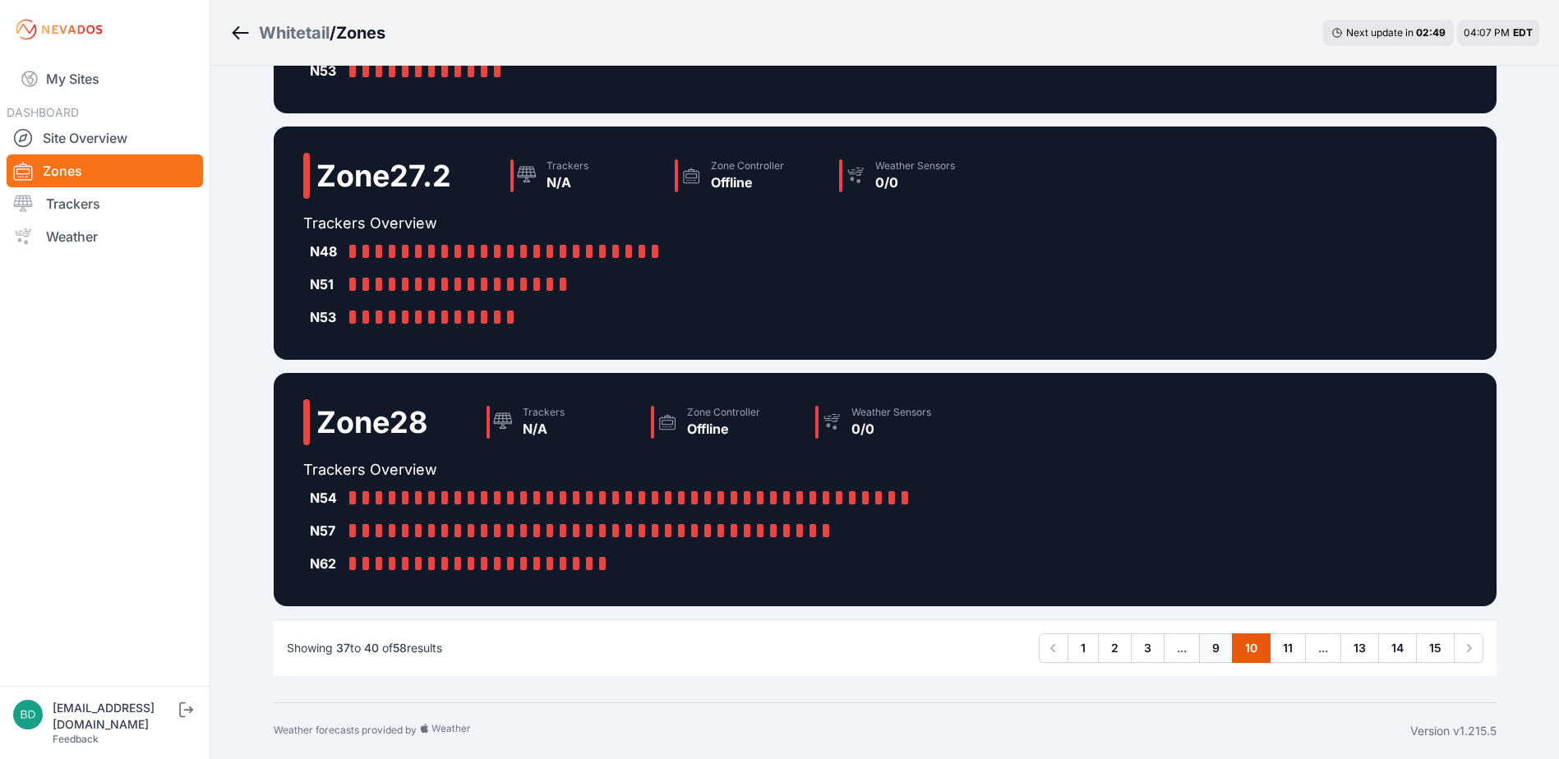
click at [1227, 650] on link "9" at bounding box center [1216, 648] width 34 height 30
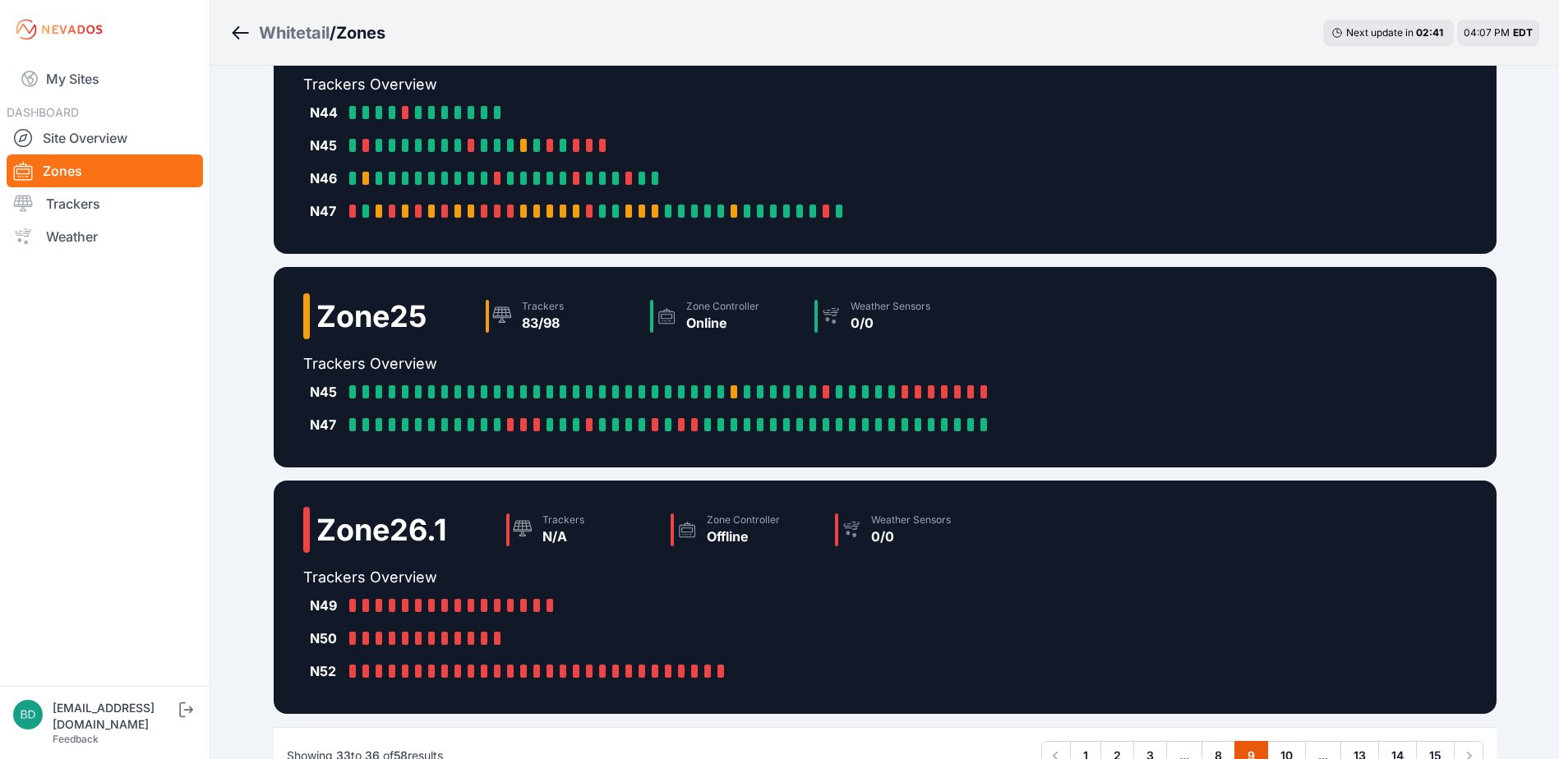
scroll to position [329, 0]
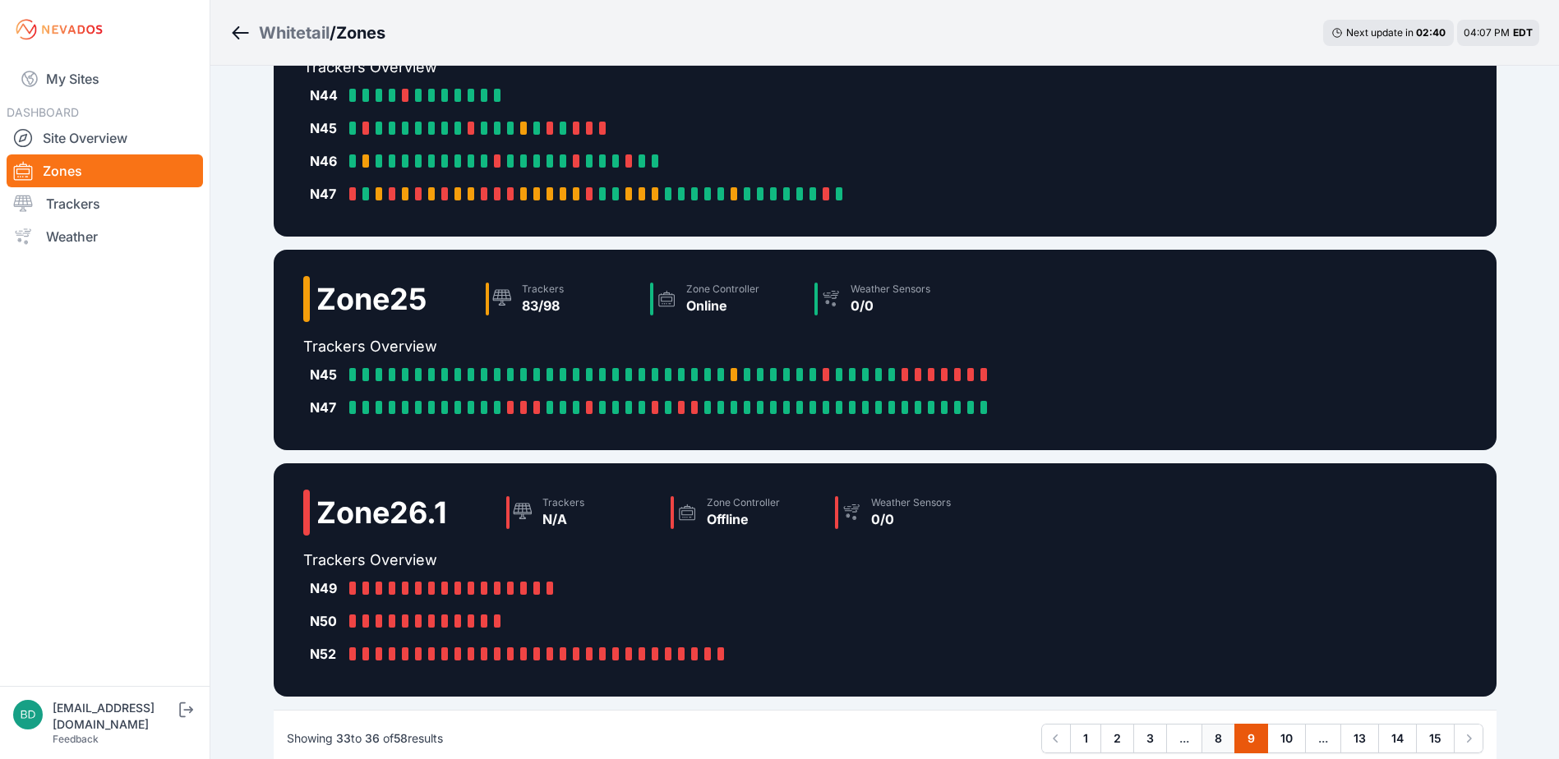
click at [1218, 734] on link "8" at bounding box center [1218, 739] width 34 height 30
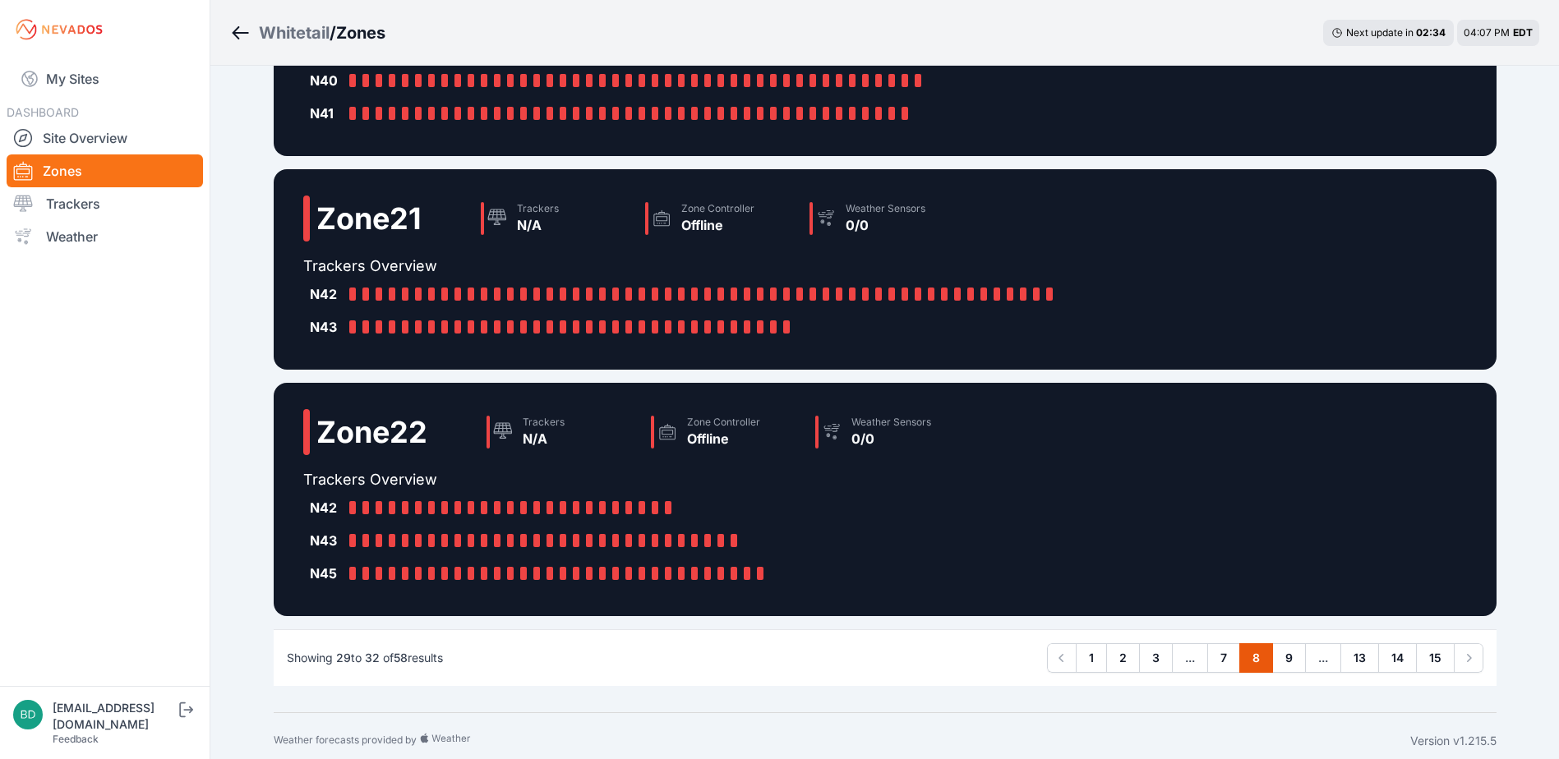
scroll to position [353, 0]
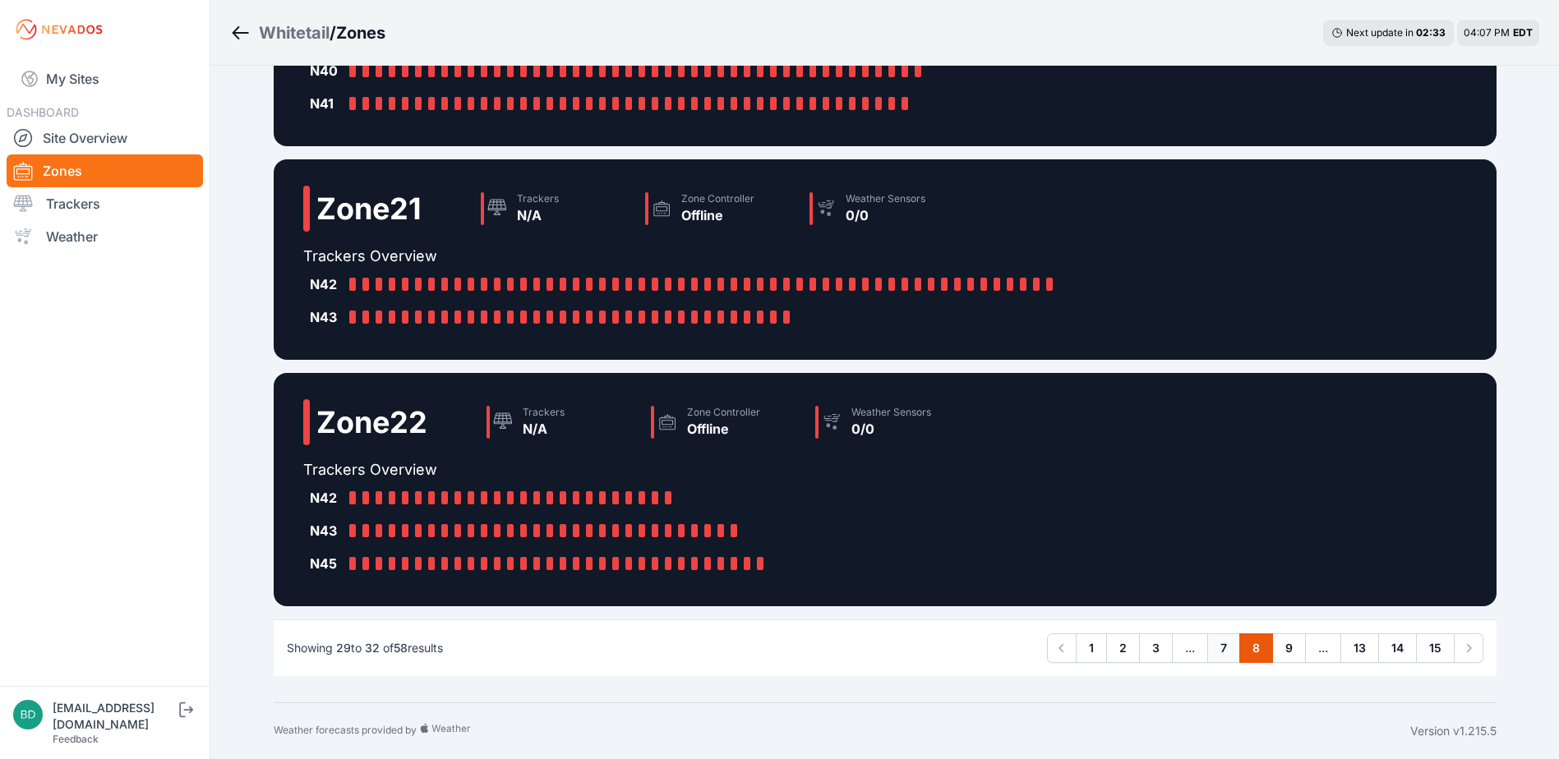
click at [1220, 646] on link "7" at bounding box center [1223, 648] width 33 height 30
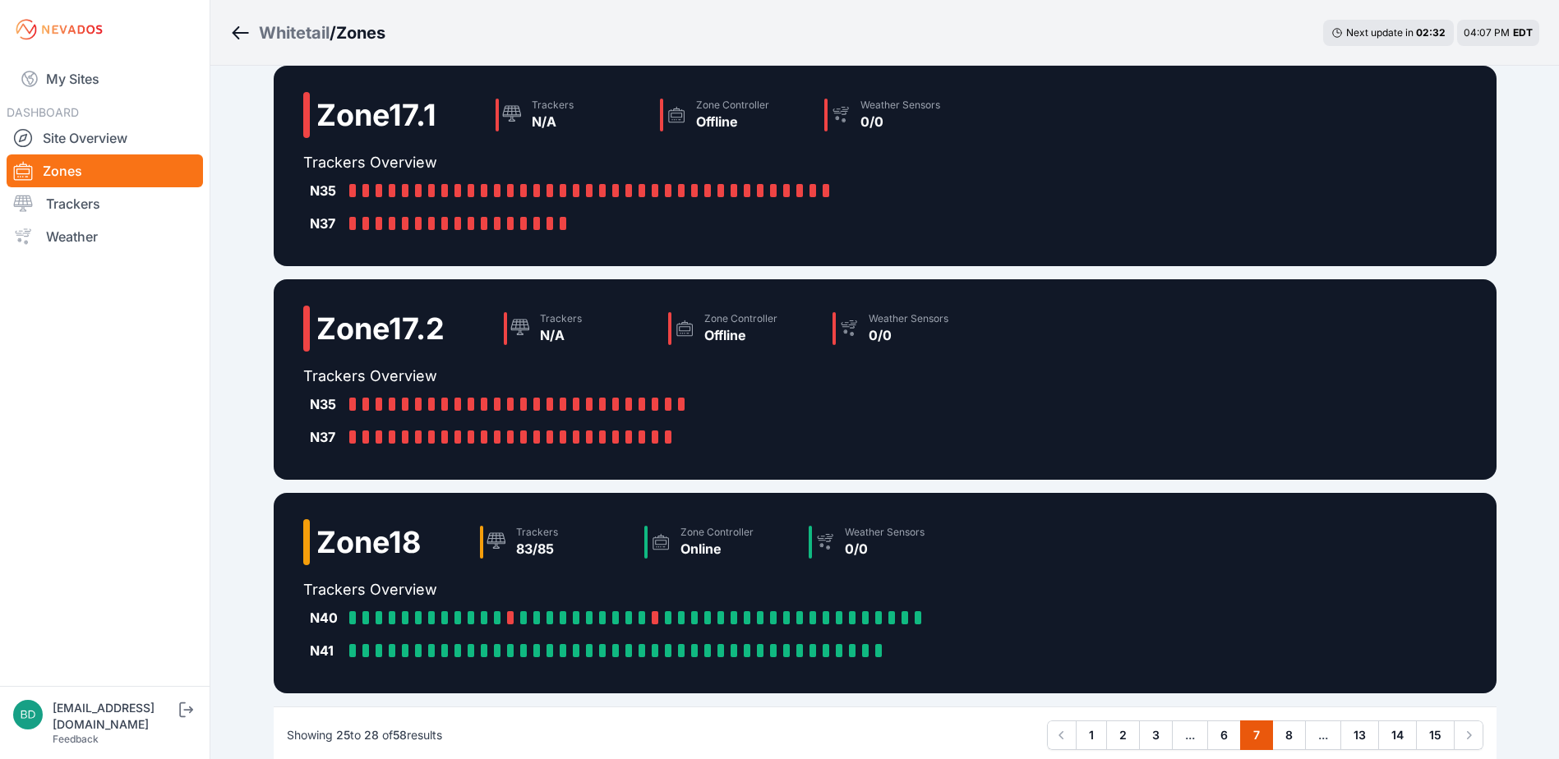
scroll to position [274, 0]
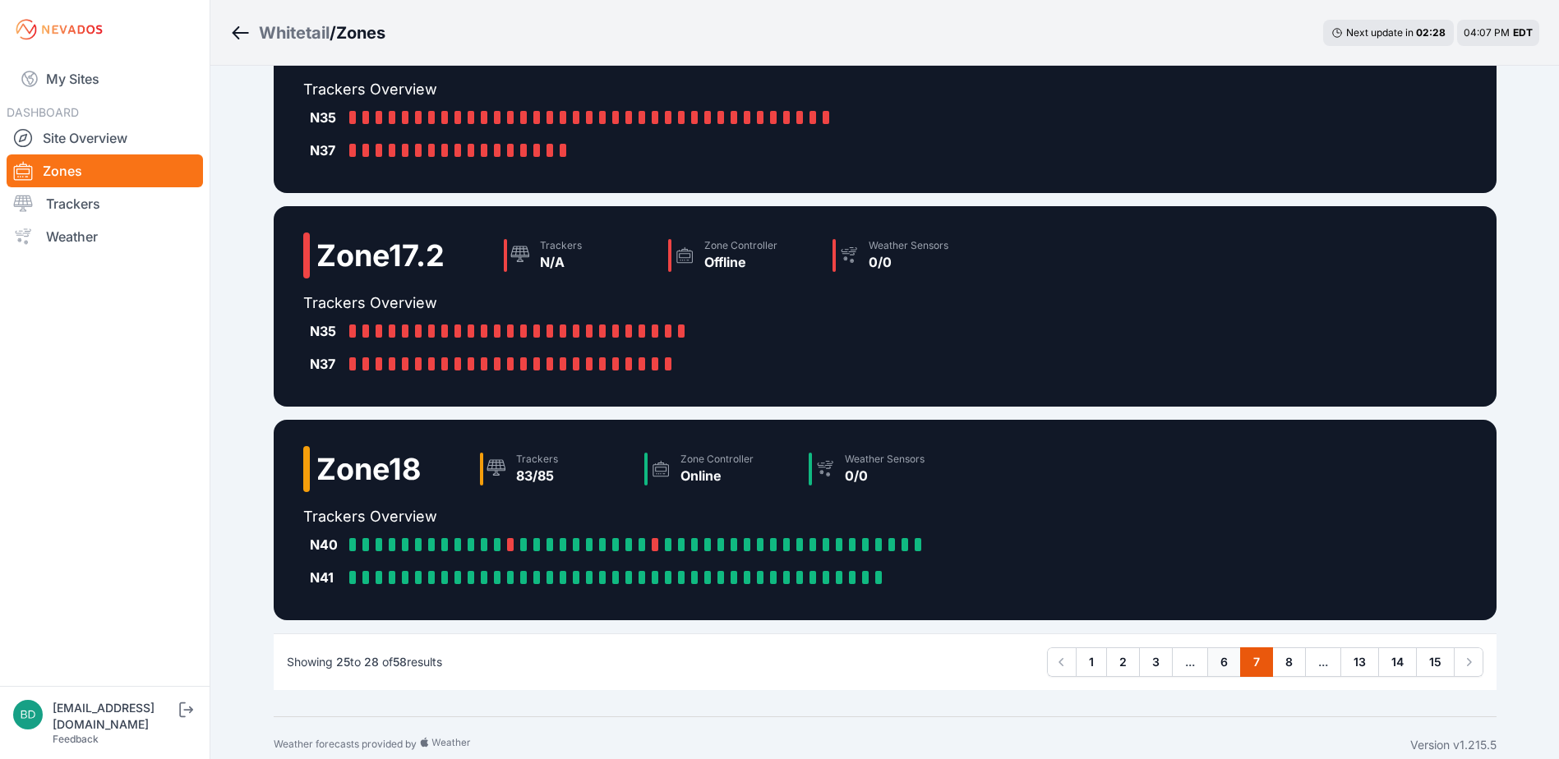
click at [1218, 661] on link "6" at bounding box center [1224, 662] width 34 height 30
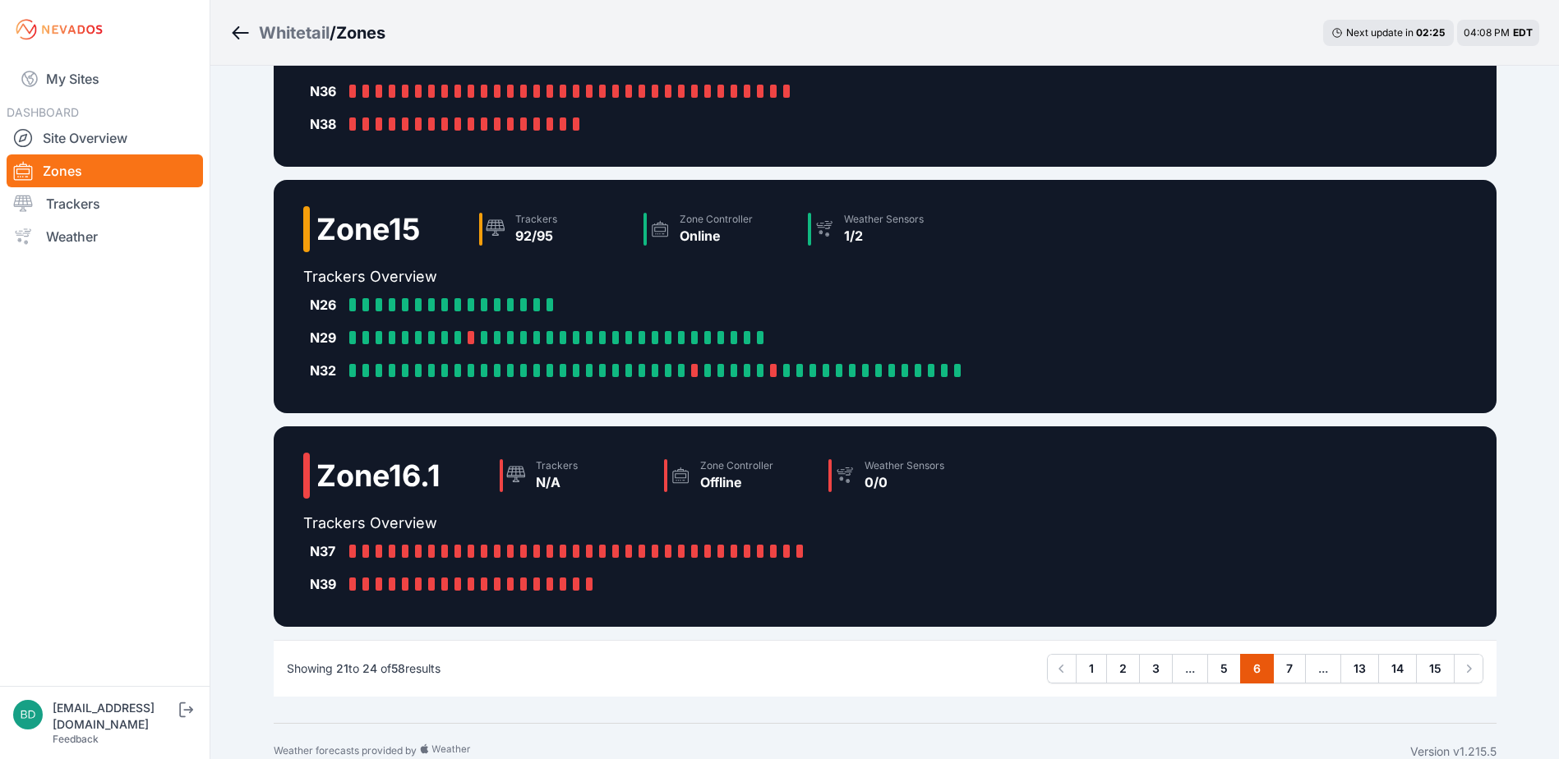
scroll to position [419, 0]
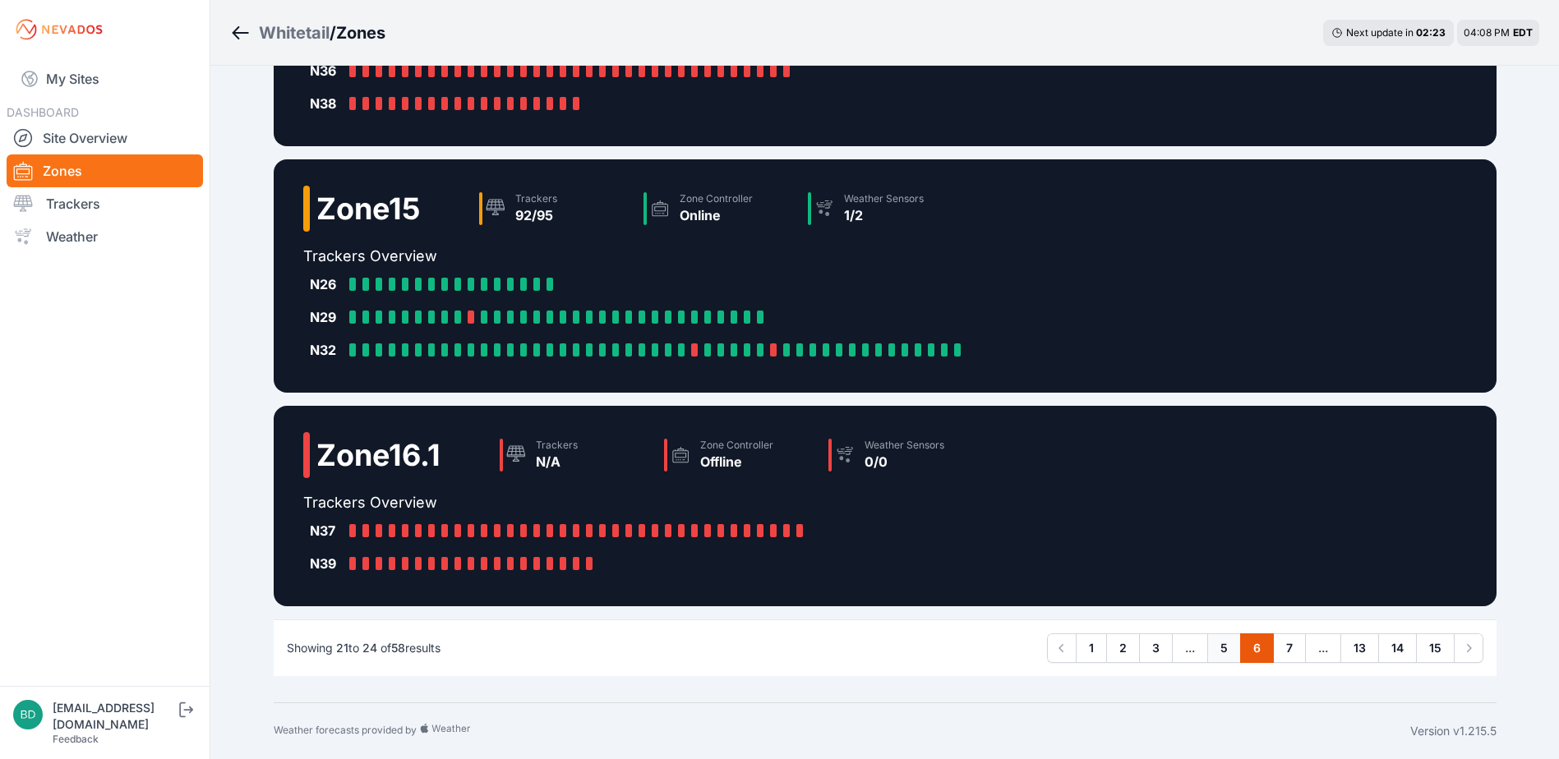
click at [1215, 642] on link "5" at bounding box center [1224, 648] width 34 height 30
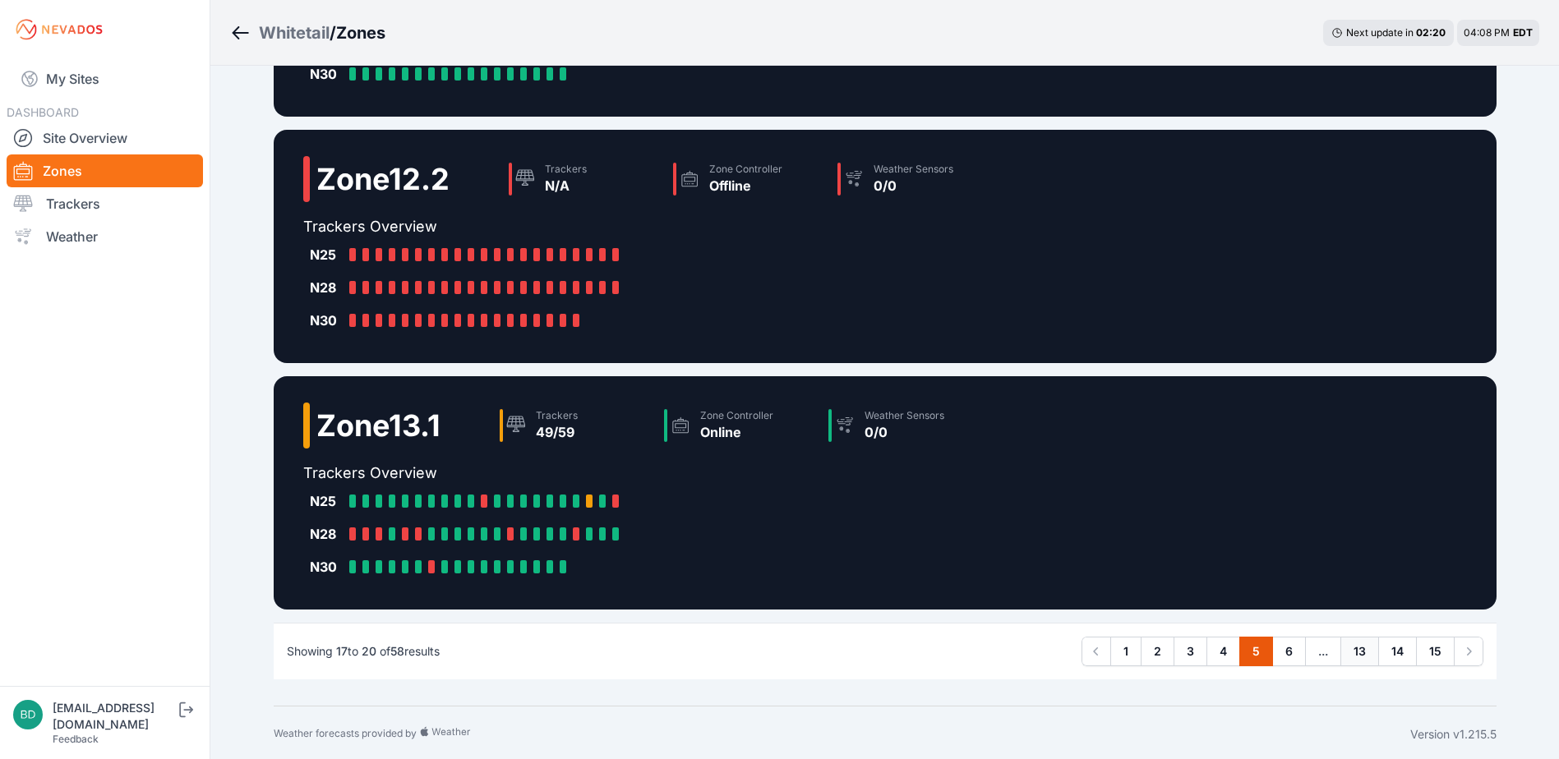
scroll to position [384, 0]
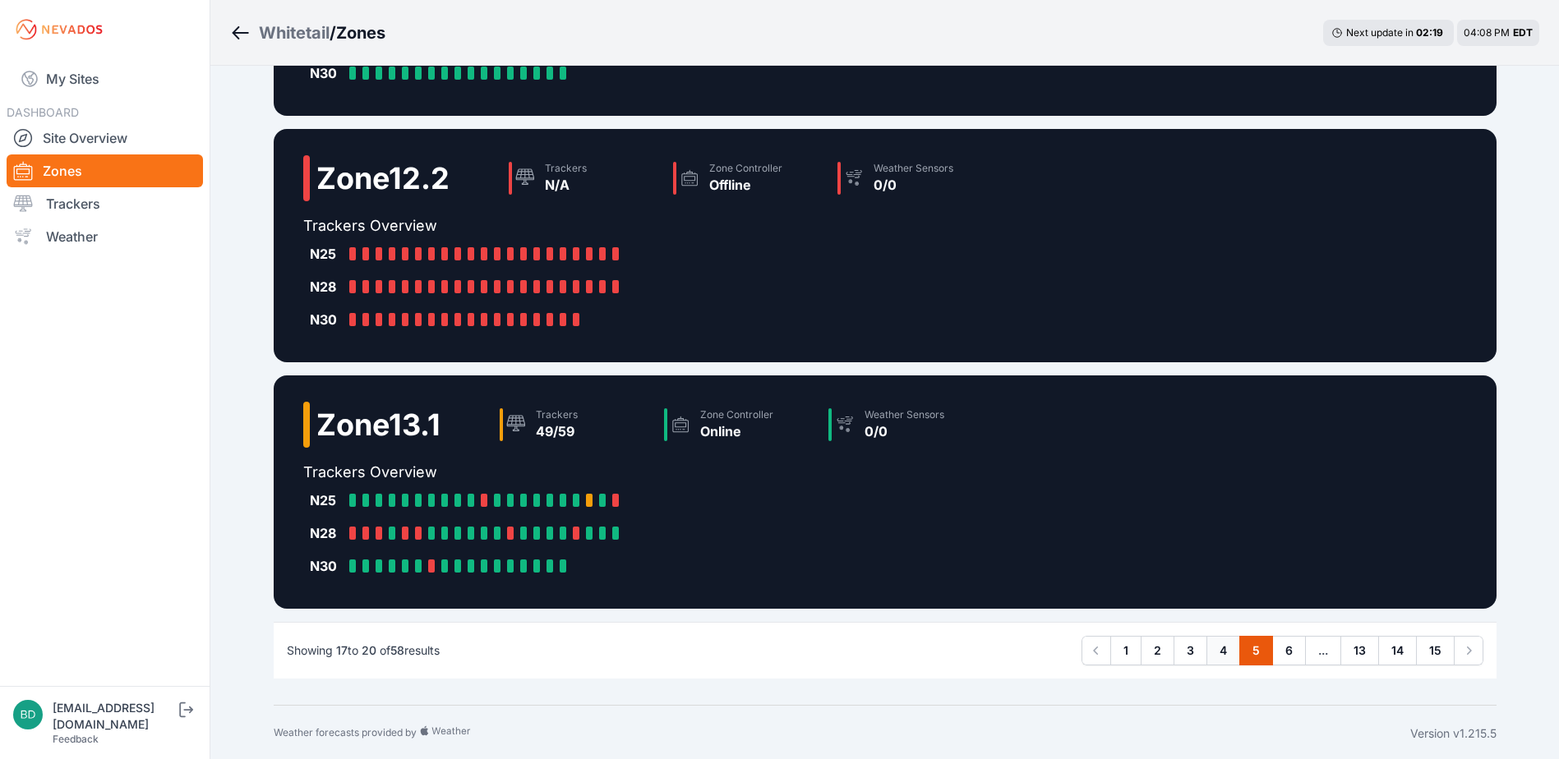
click at [1222, 652] on link "4" at bounding box center [1223, 651] width 34 height 30
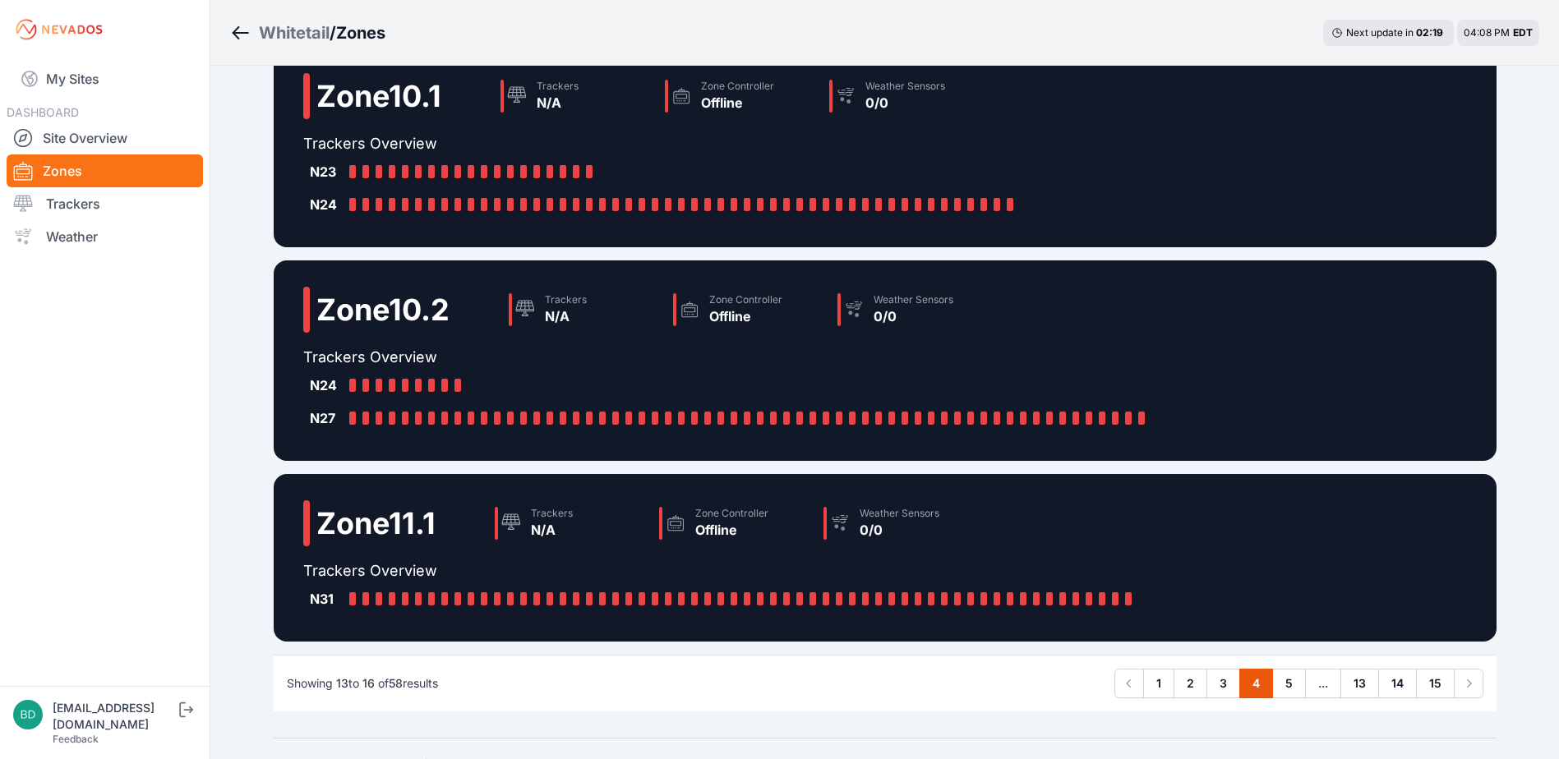
scroll to position [288, 0]
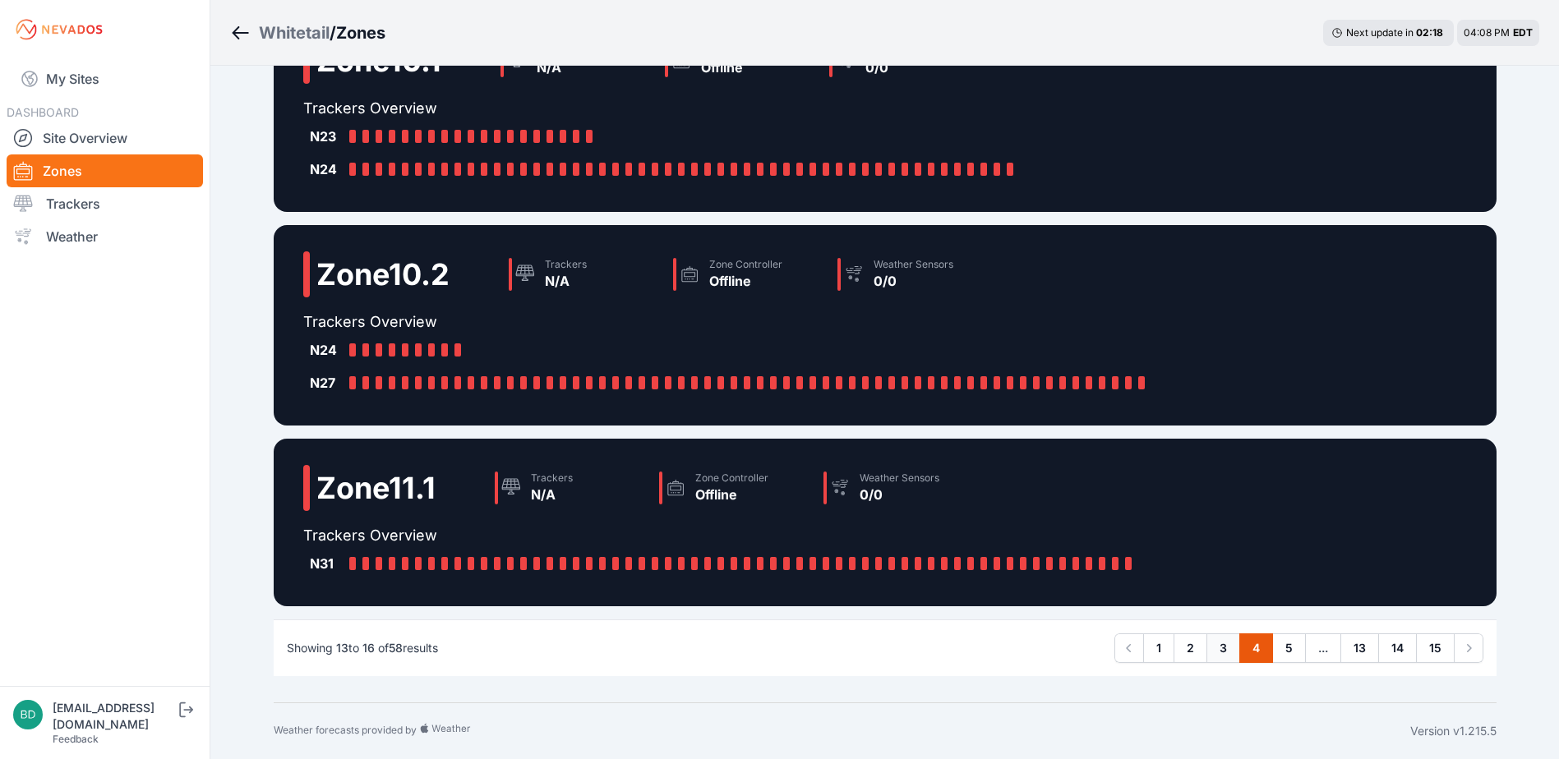
click at [1222, 652] on link "3" at bounding box center [1223, 648] width 34 height 30
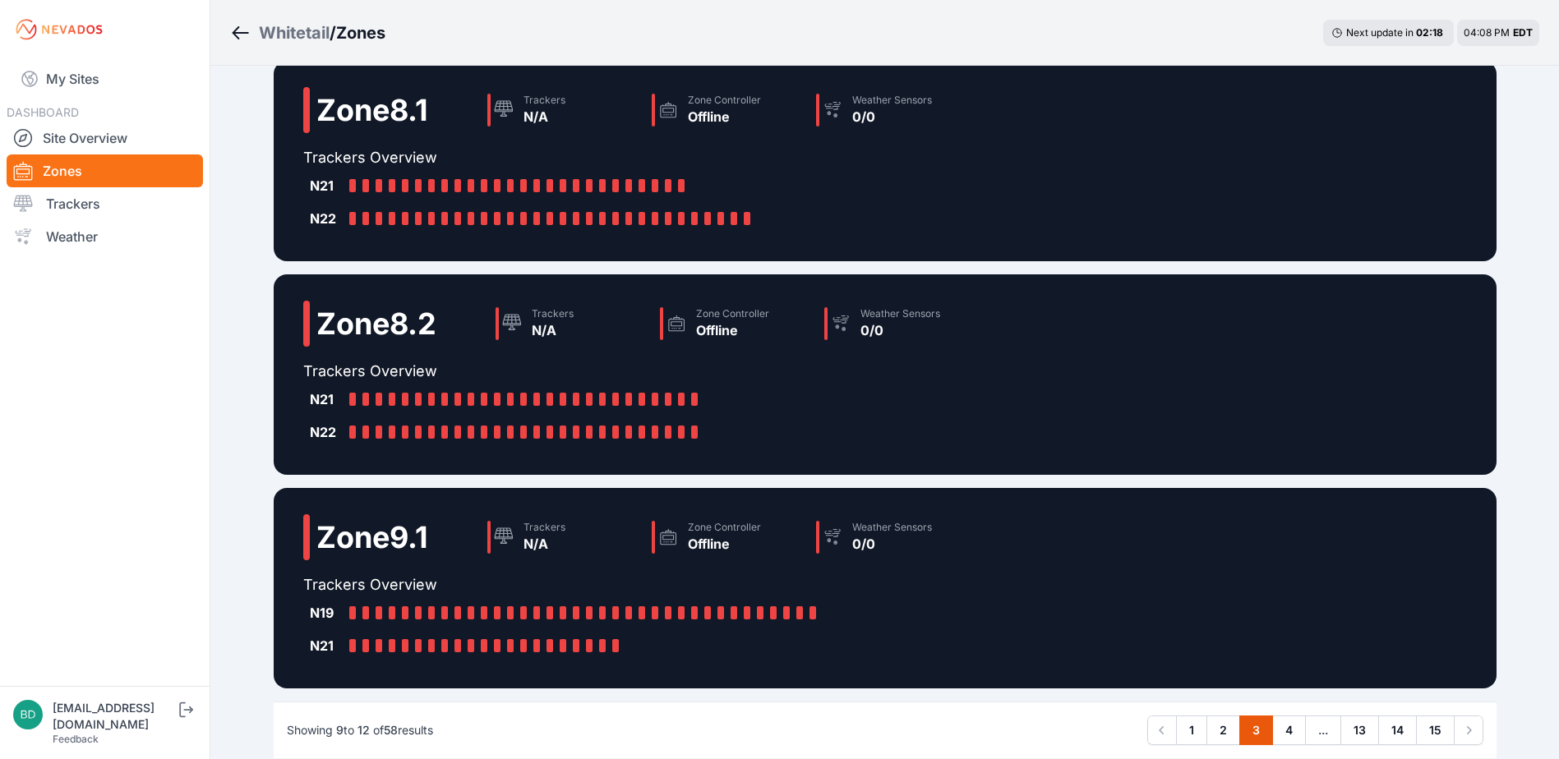
scroll to position [353, 0]
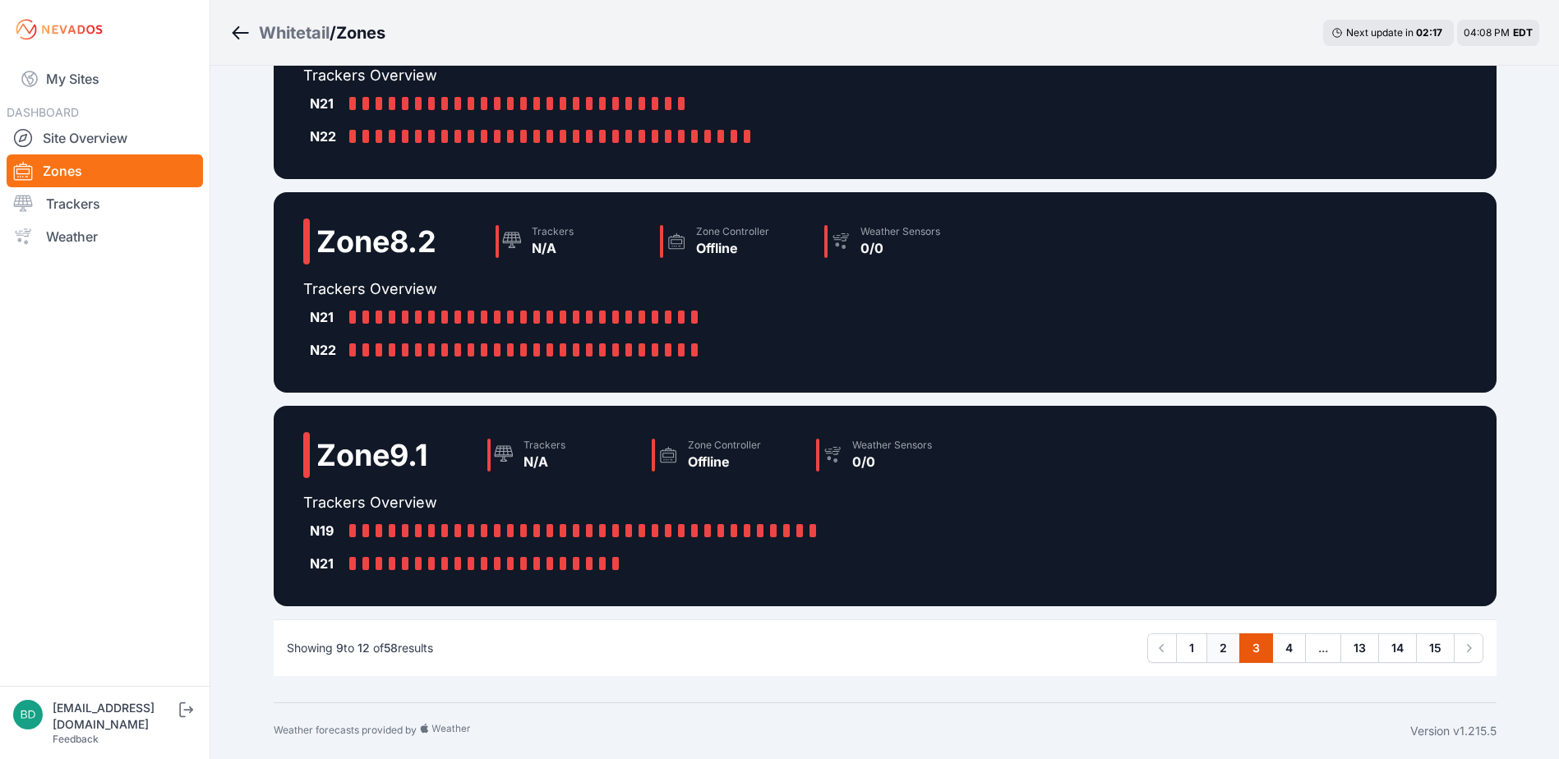
click at [1216, 638] on link "2" at bounding box center [1223, 648] width 34 height 30
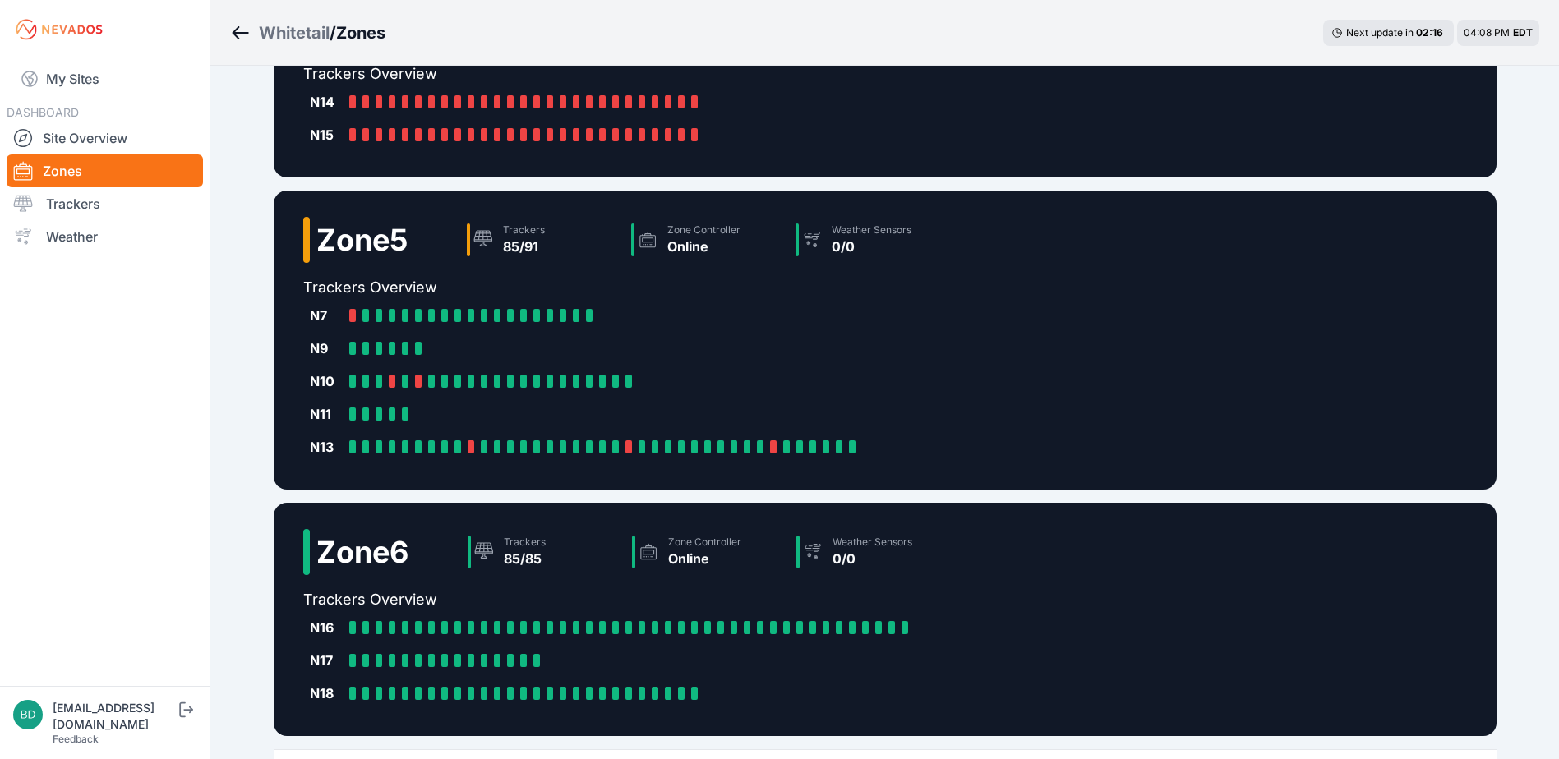
scroll to position [438, 0]
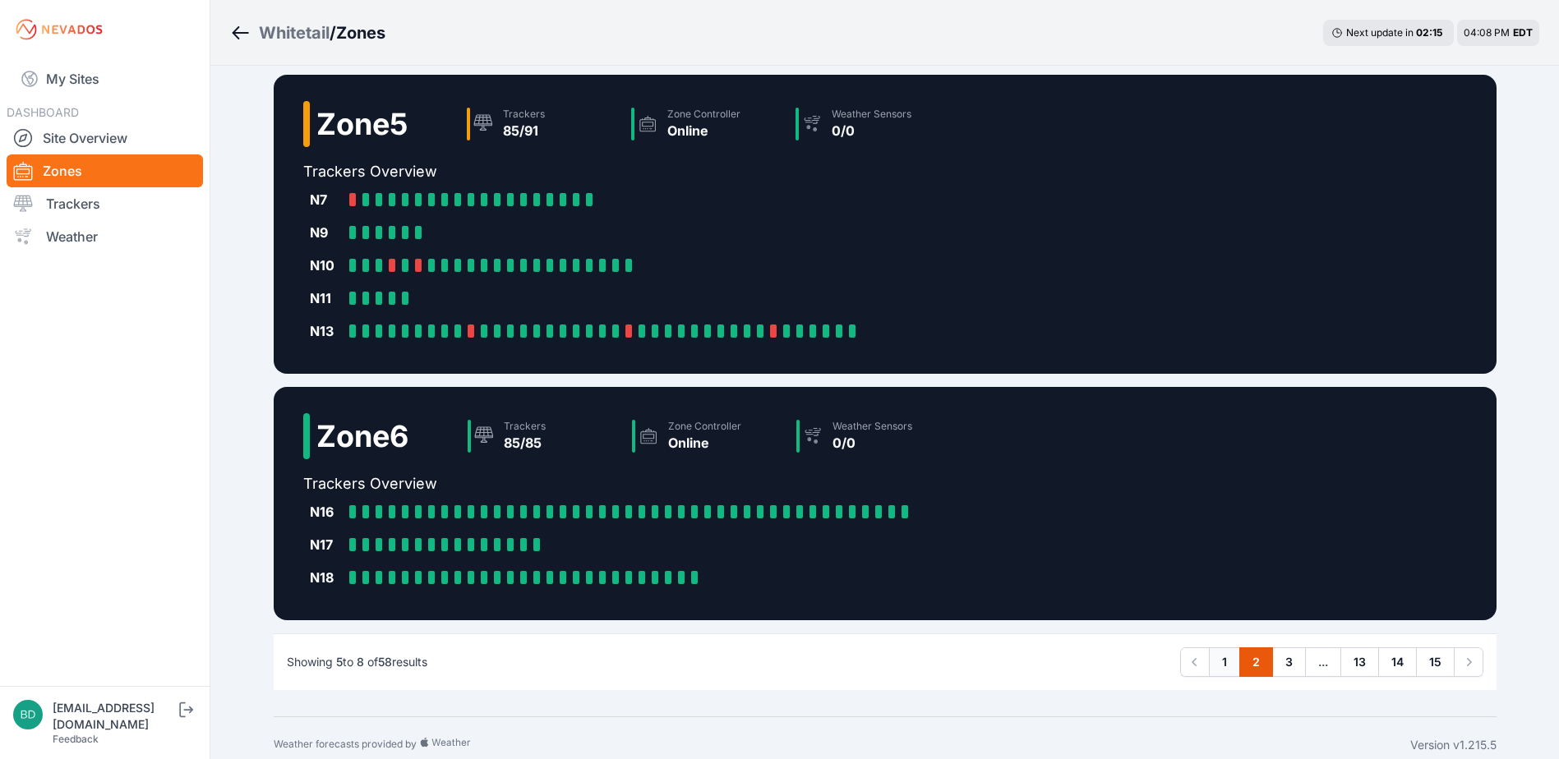
click at [1218, 664] on link "1" at bounding box center [1224, 662] width 31 height 30
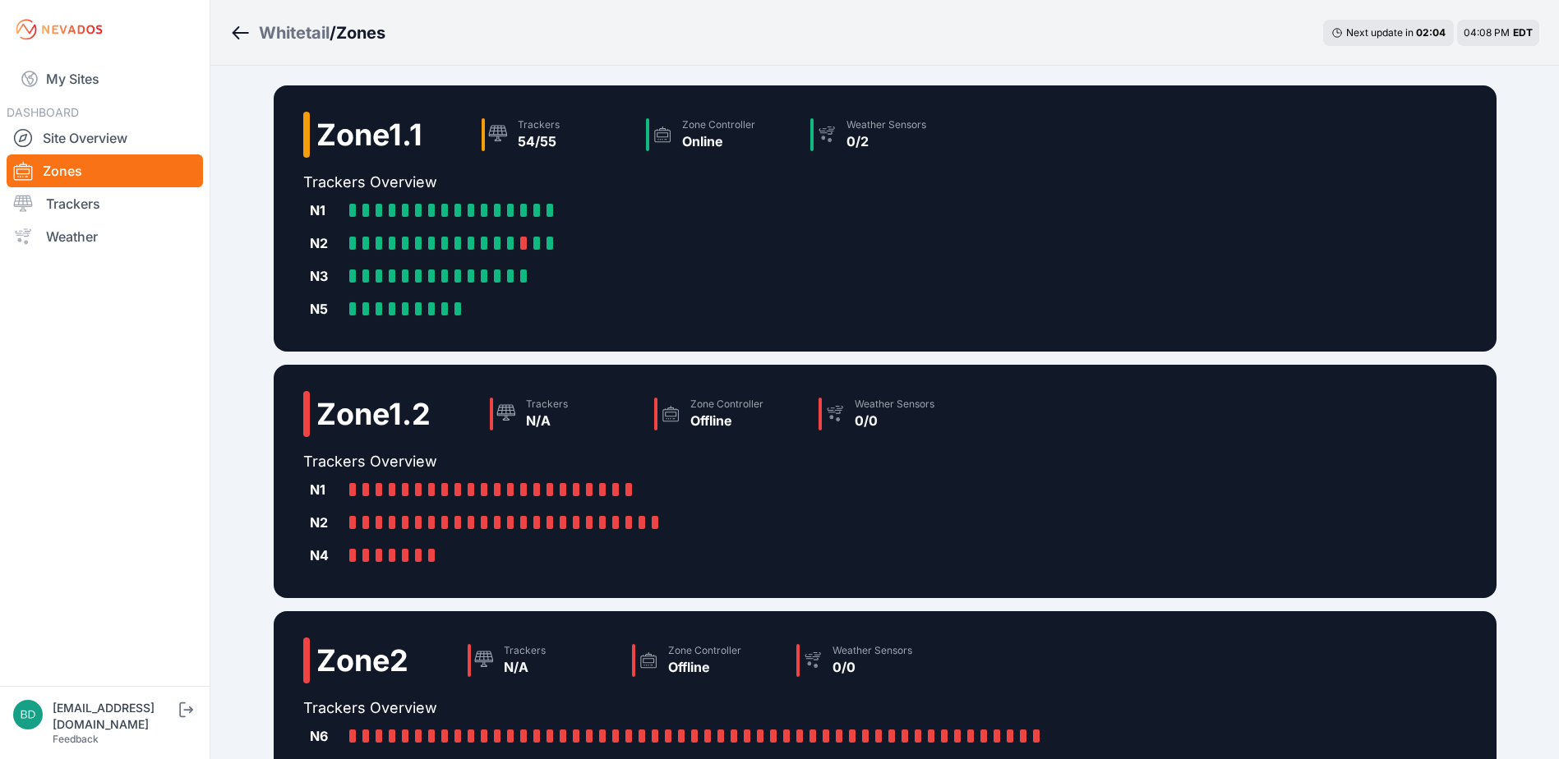
click at [240, 30] on icon "Breadcrumb" at bounding box center [240, 33] width 21 height 20
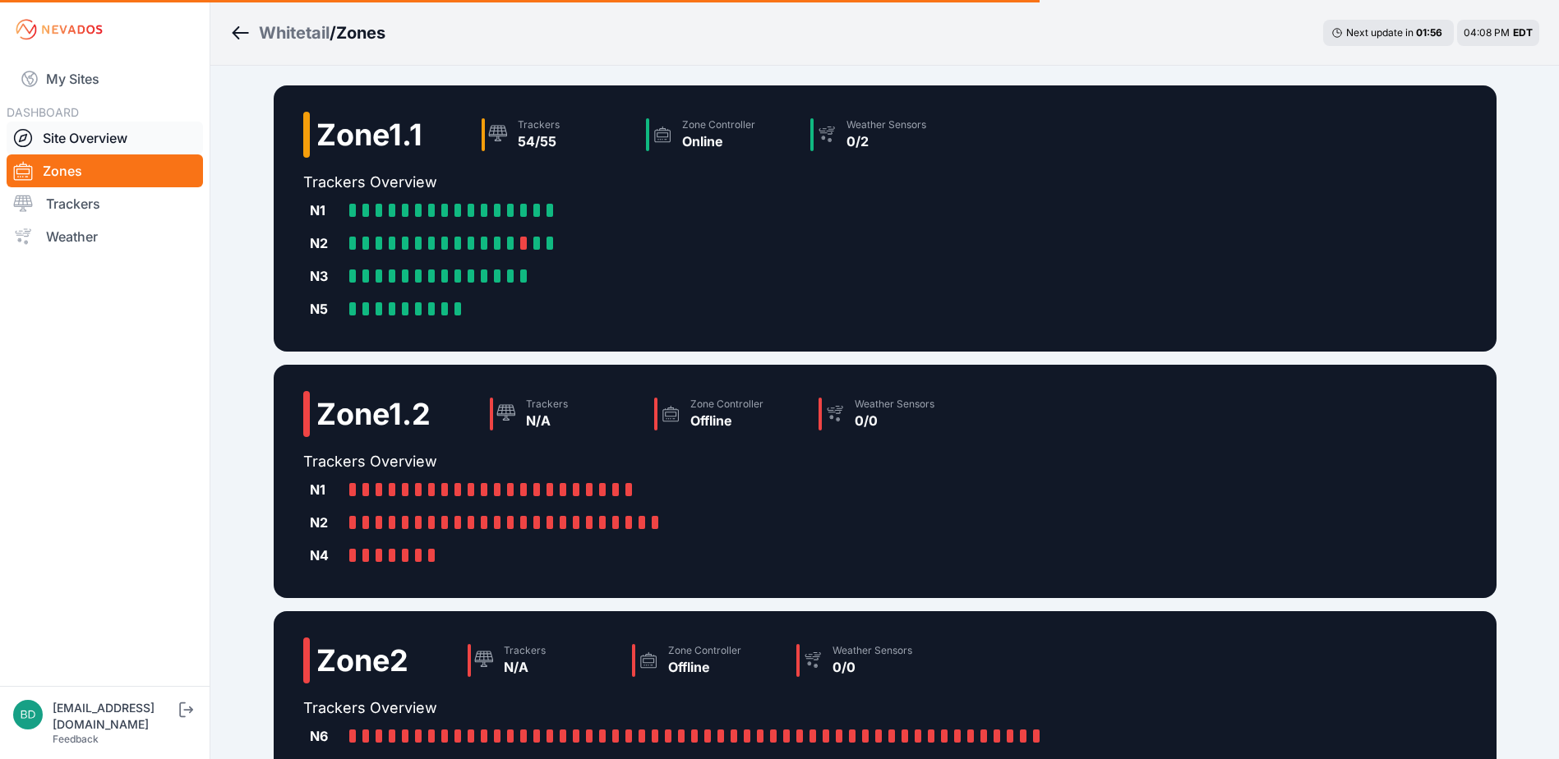
click at [102, 142] on link "Site Overview" at bounding box center [105, 138] width 196 height 33
